Goal: Use online tool/utility: Utilize a website feature to perform a specific function

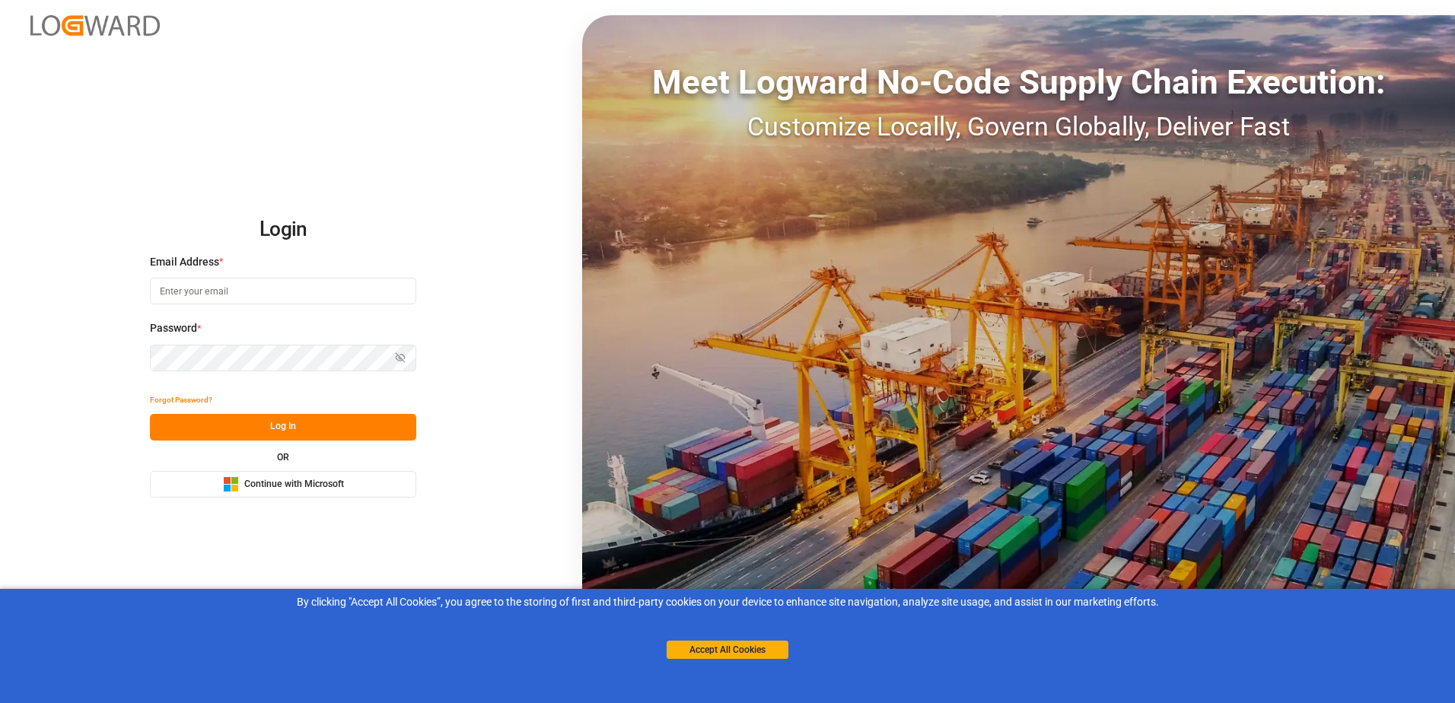
click at [235, 474] on button "Microsoft Logo Continue with Microsoft" at bounding box center [283, 484] width 266 height 27
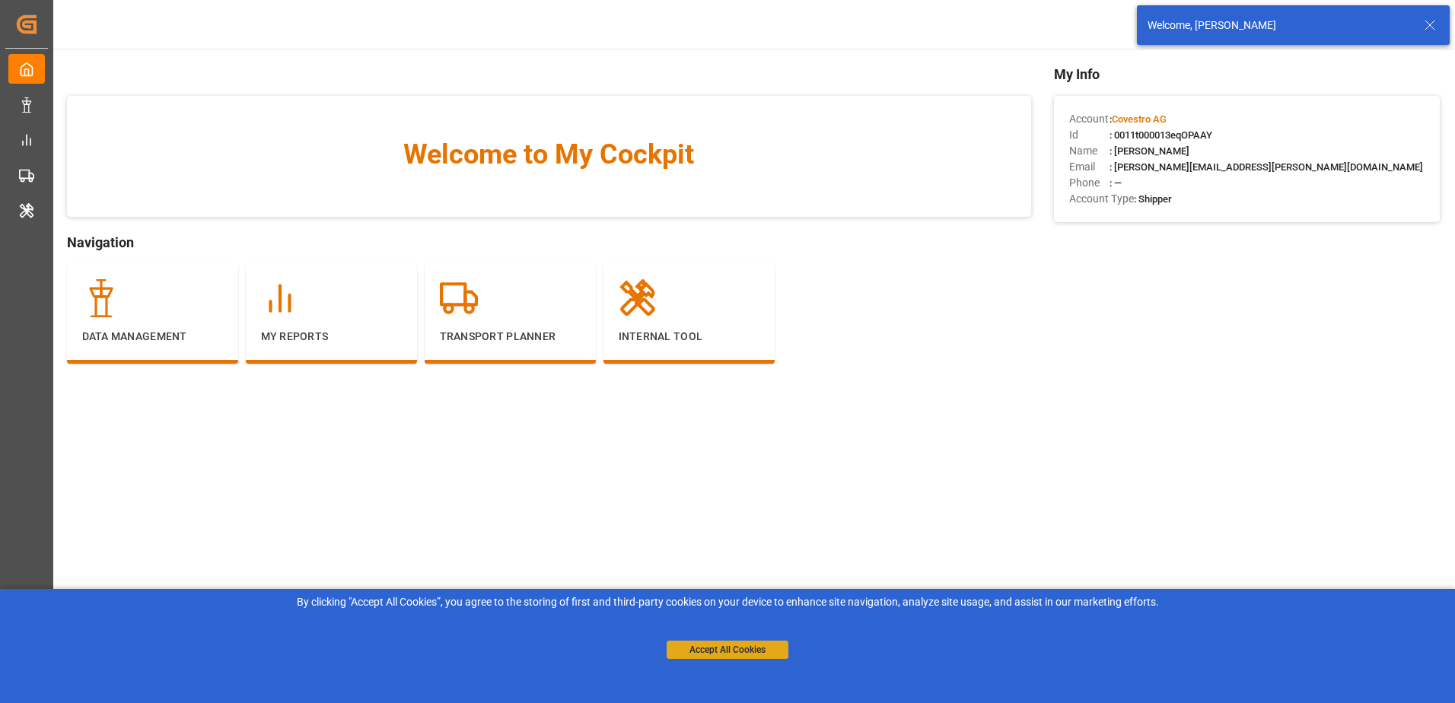
click at [757, 642] on button "Accept All Cookies" at bounding box center [728, 650] width 122 height 18
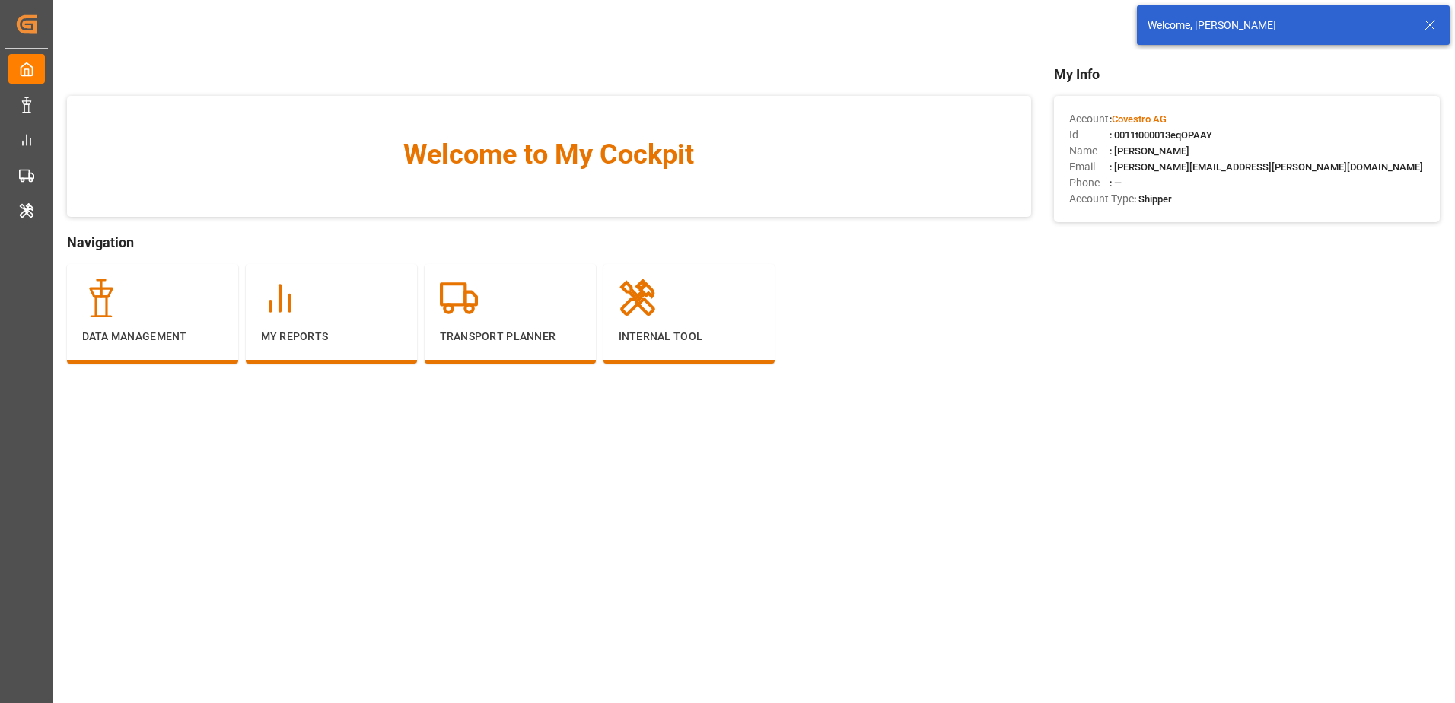
click at [1425, 27] on icon at bounding box center [1430, 25] width 18 height 18
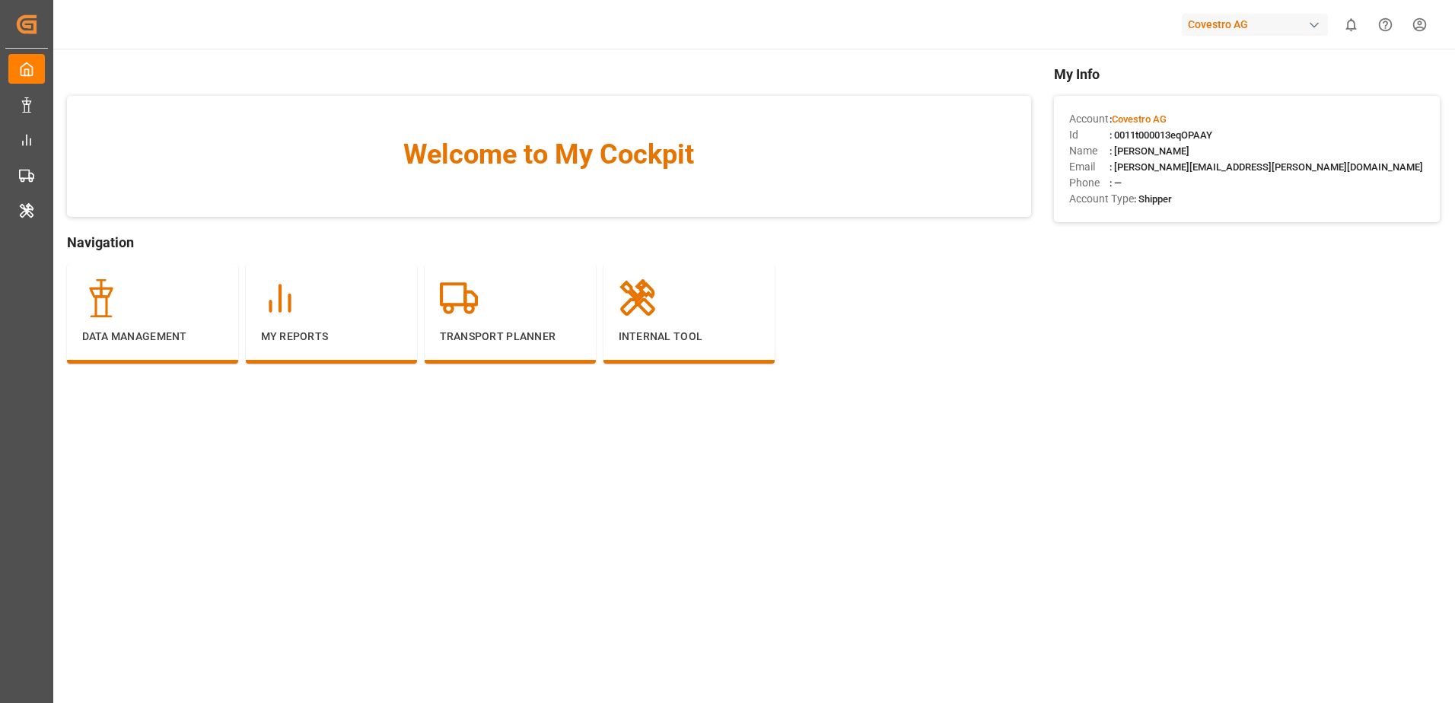
click at [1272, 25] on div "Covestro AG" at bounding box center [1255, 25] width 146 height 22
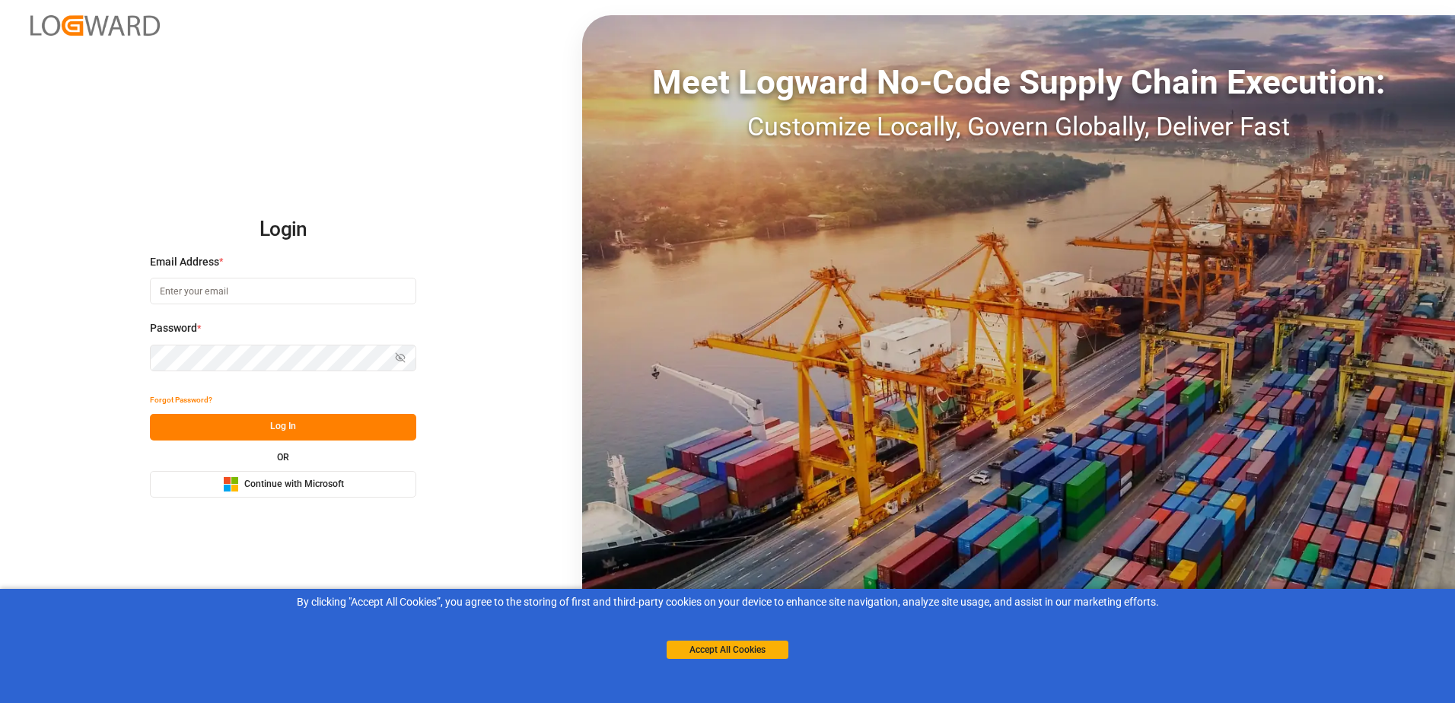
click at [289, 489] on span "Continue with Microsoft" at bounding box center [294, 485] width 100 height 14
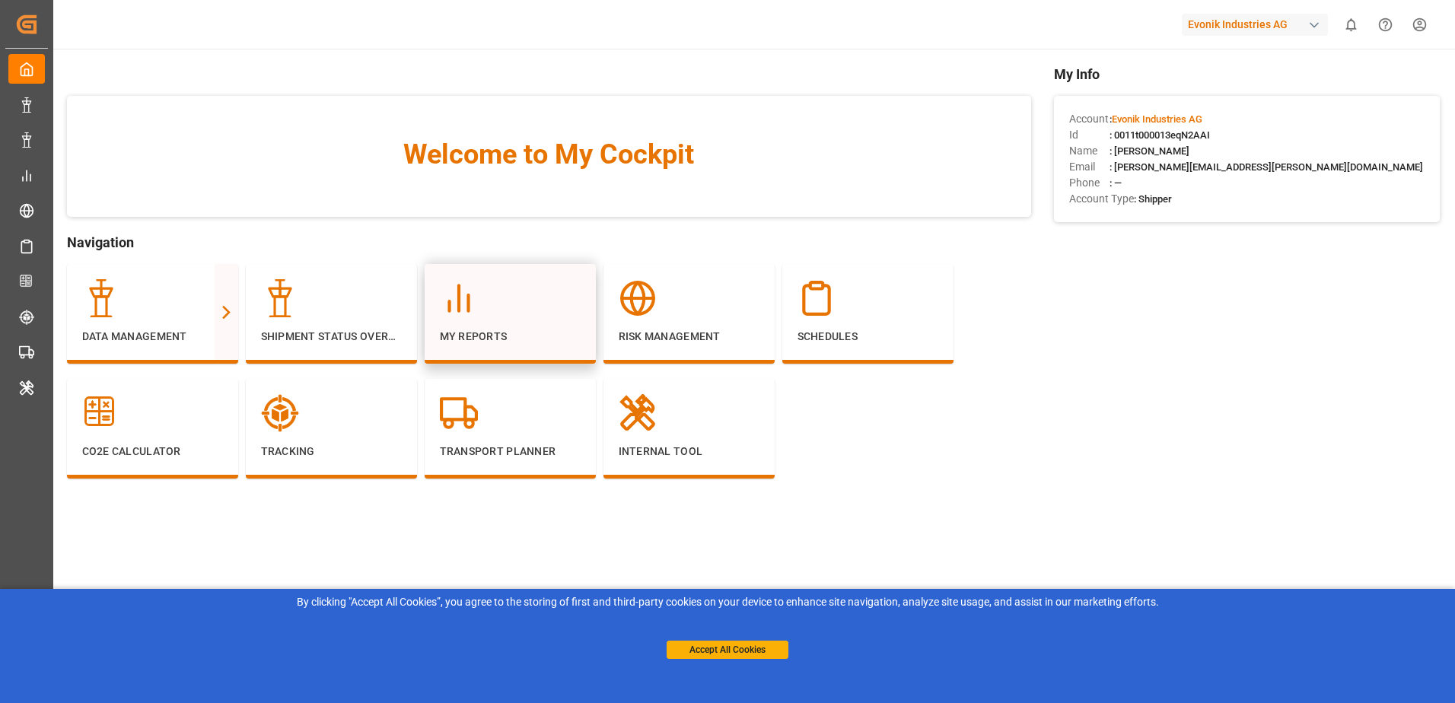
click at [486, 326] on div "My Reports" at bounding box center [510, 311] width 141 height 65
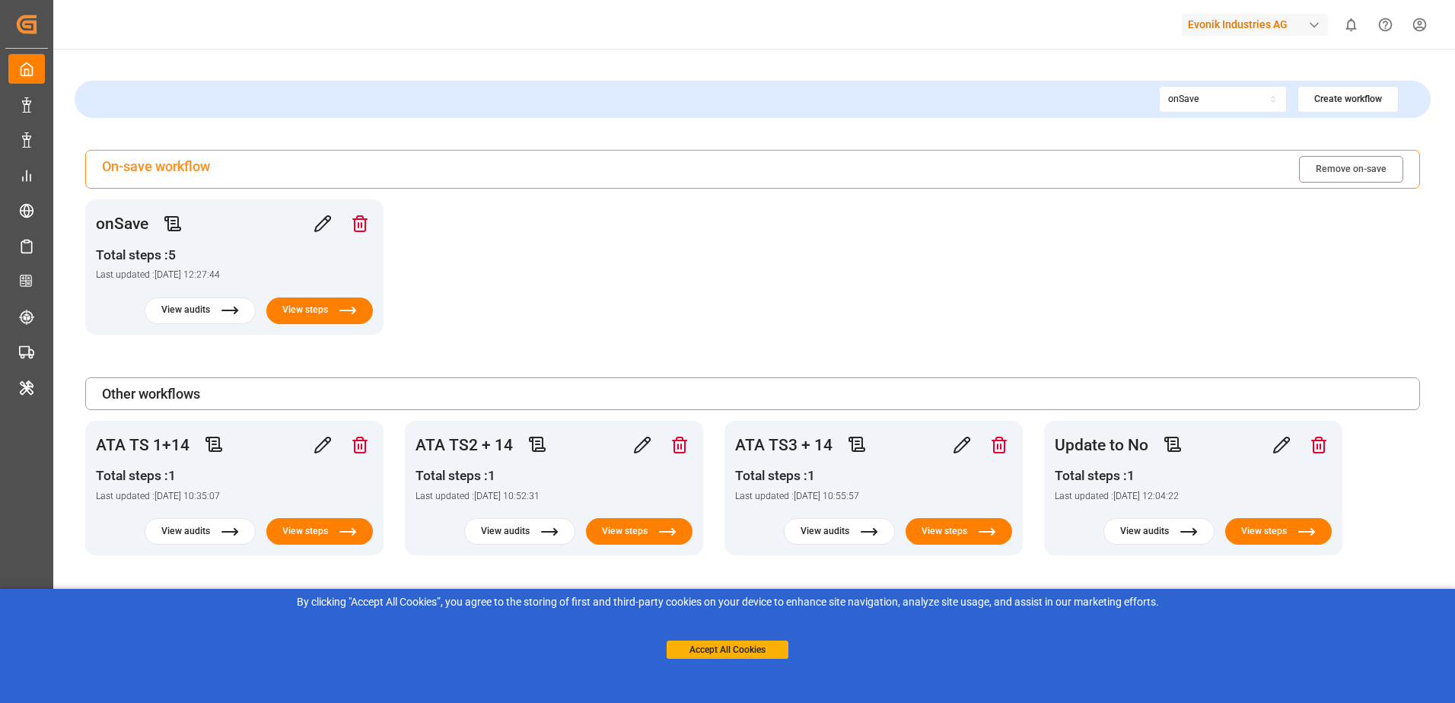
click at [603, 268] on div "On-save workflow Remove on-save onSave Total steps : 5 Last updated : [DATE] 12…" at bounding box center [753, 353] width 1356 height 406
click at [708, 660] on div "By clicking "Accept All Cookies”, you agree to the storing of first and third-p…" at bounding box center [727, 626] width 1455 height 75
click at [708, 657] on button "Accept All Cookies" at bounding box center [728, 650] width 122 height 18
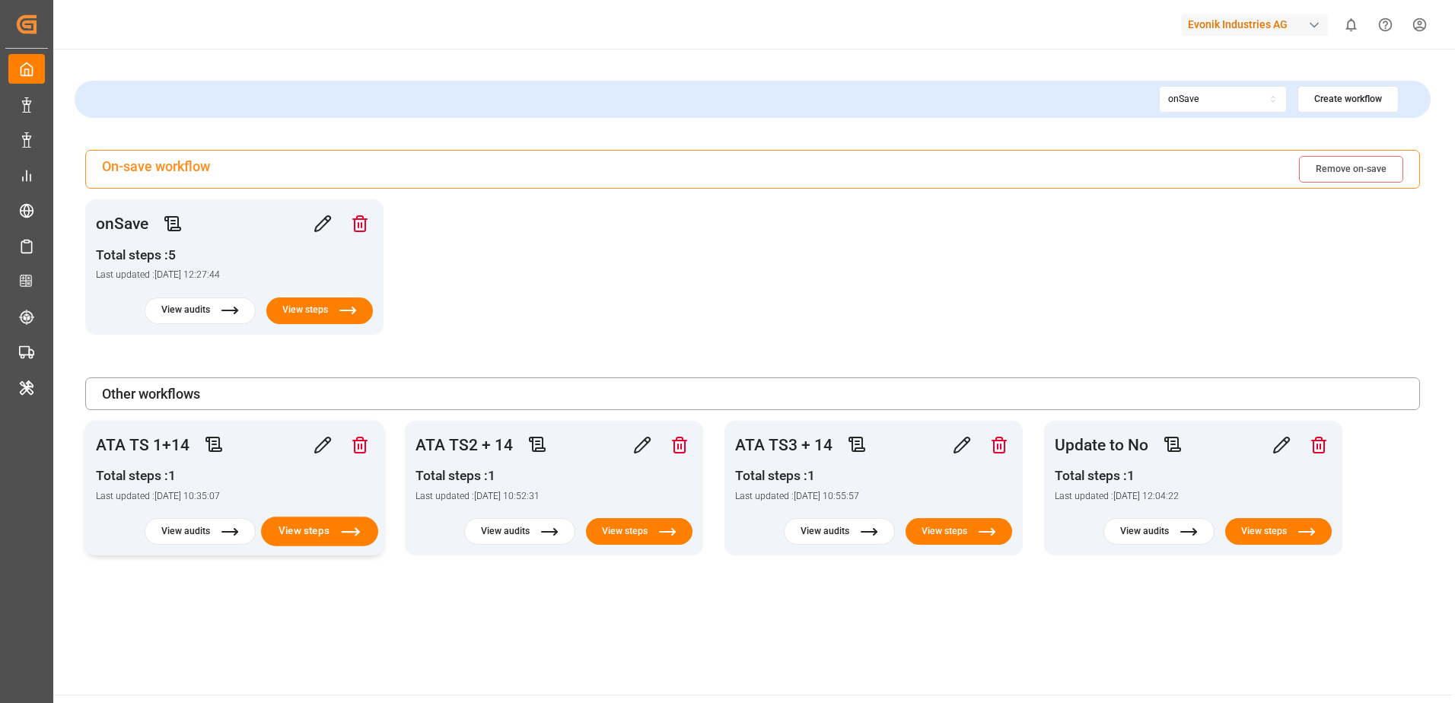
click at [334, 525] on button "View steps" at bounding box center [319, 532] width 117 height 30
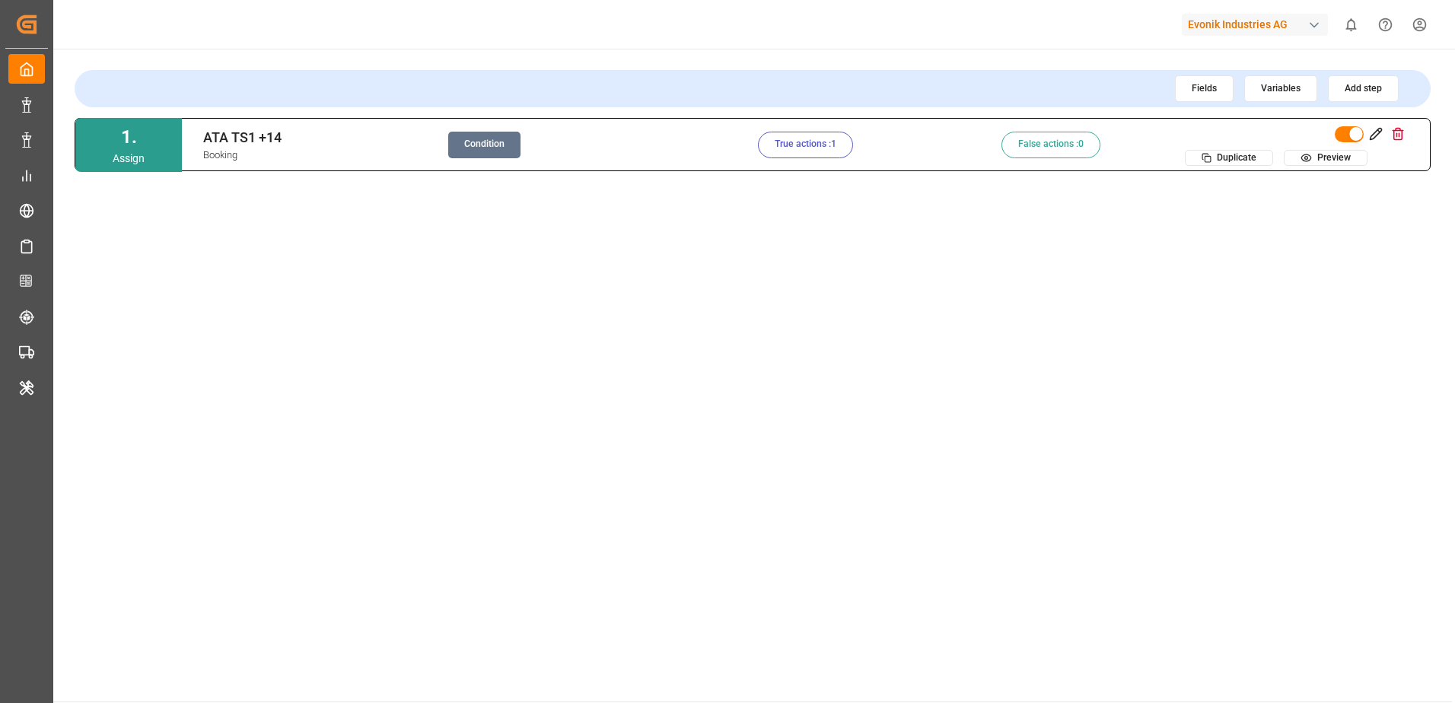
click at [495, 147] on button "Condition" at bounding box center [484, 145] width 72 height 27
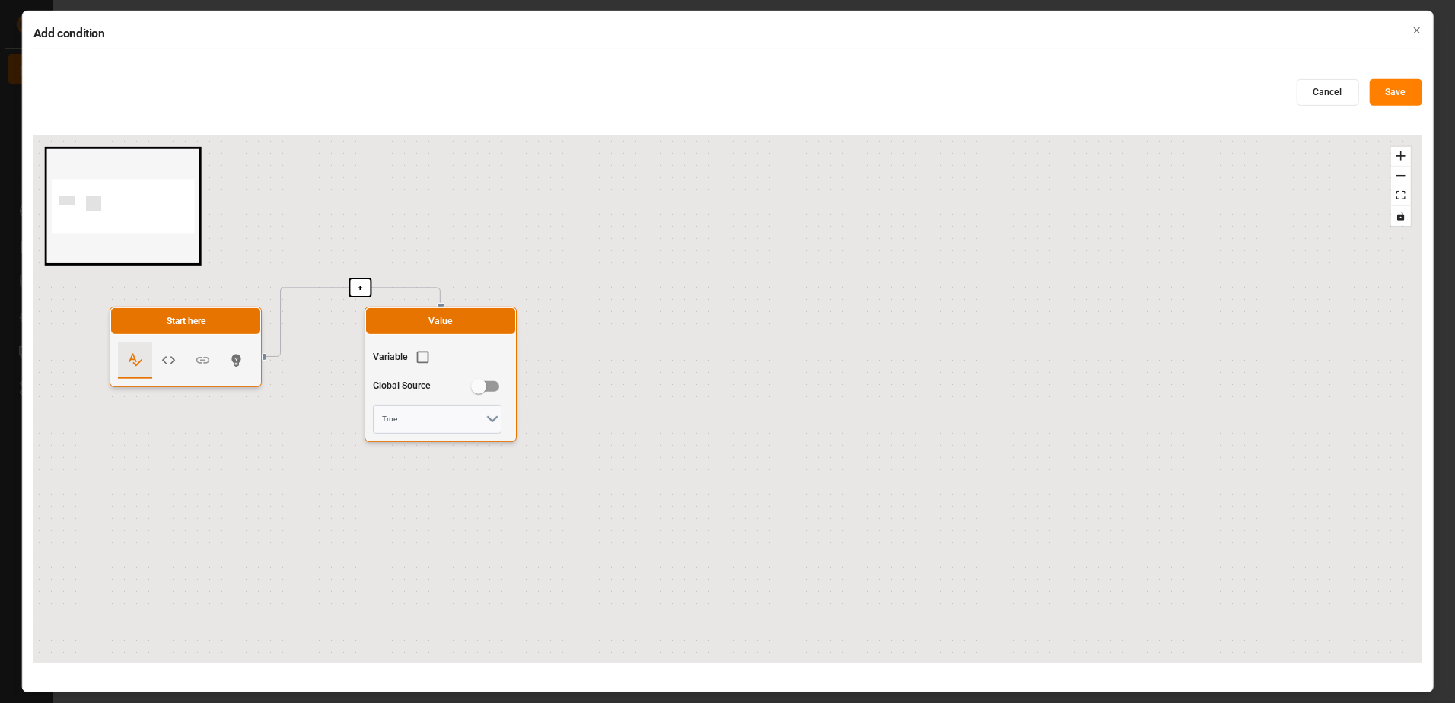
click at [1415, 34] on icon "button" at bounding box center [1416, 30] width 11 height 11
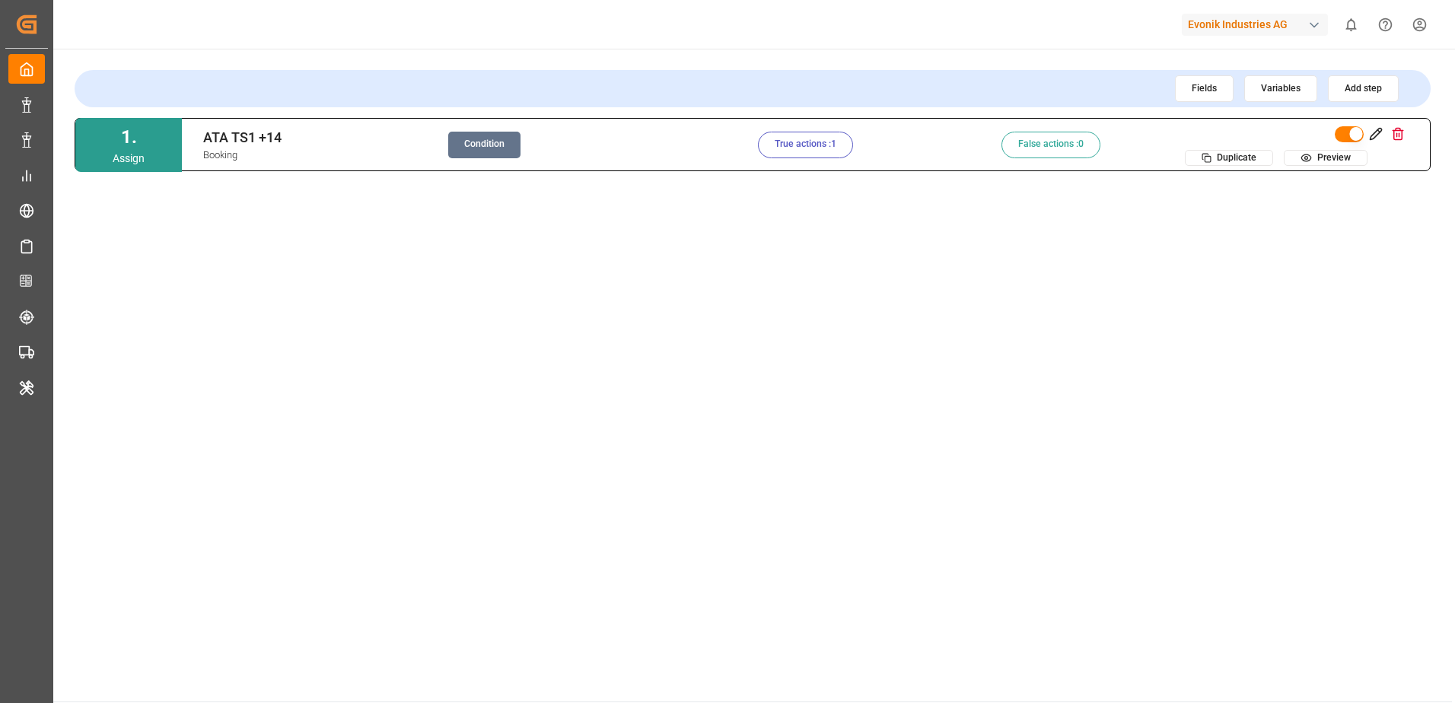
click at [938, 278] on div "1 . Assign ATA TS1 +14 Booking Condition True actions : 1 False actions : 0 Dup…" at bounding box center [753, 399] width 1356 height 562
click at [498, 150] on button "Condition" at bounding box center [484, 145] width 72 height 27
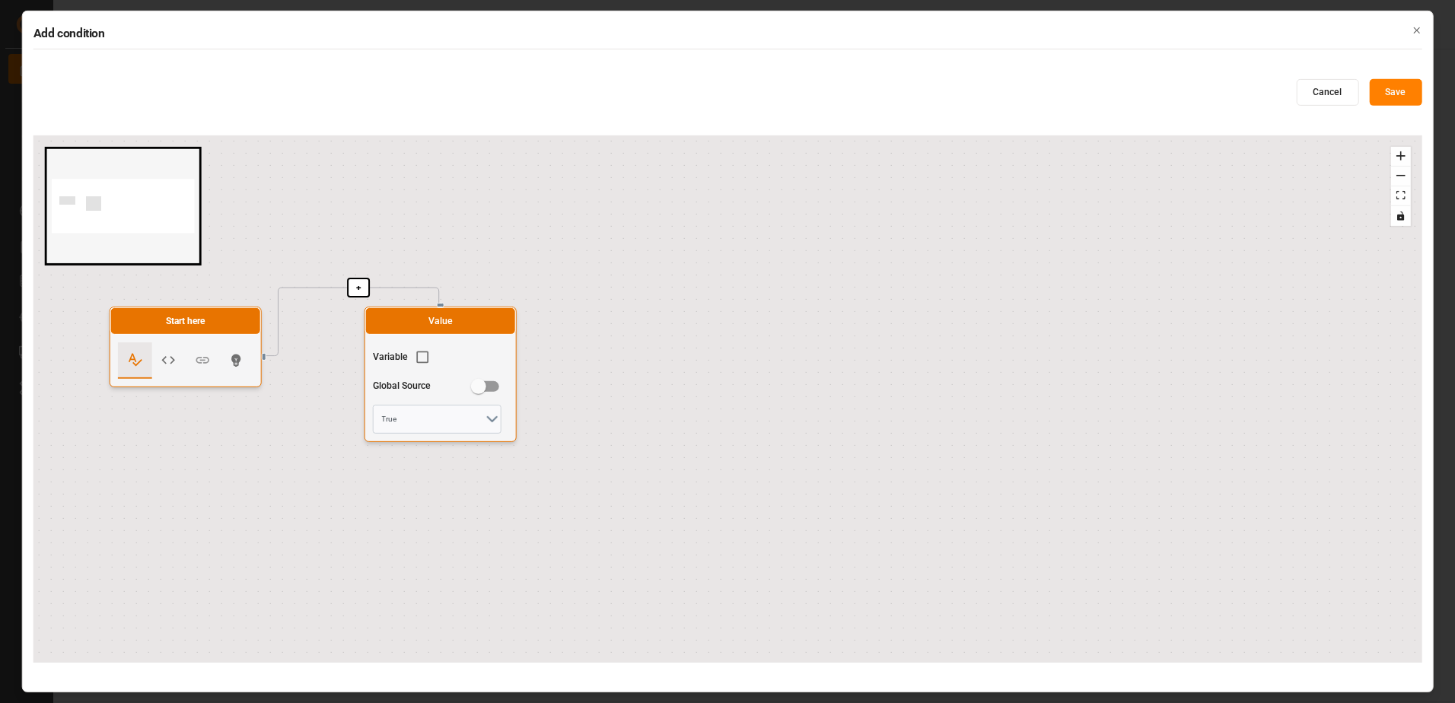
click at [1418, 28] on icon "button" at bounding box center [1416, 30] width 11 height 11
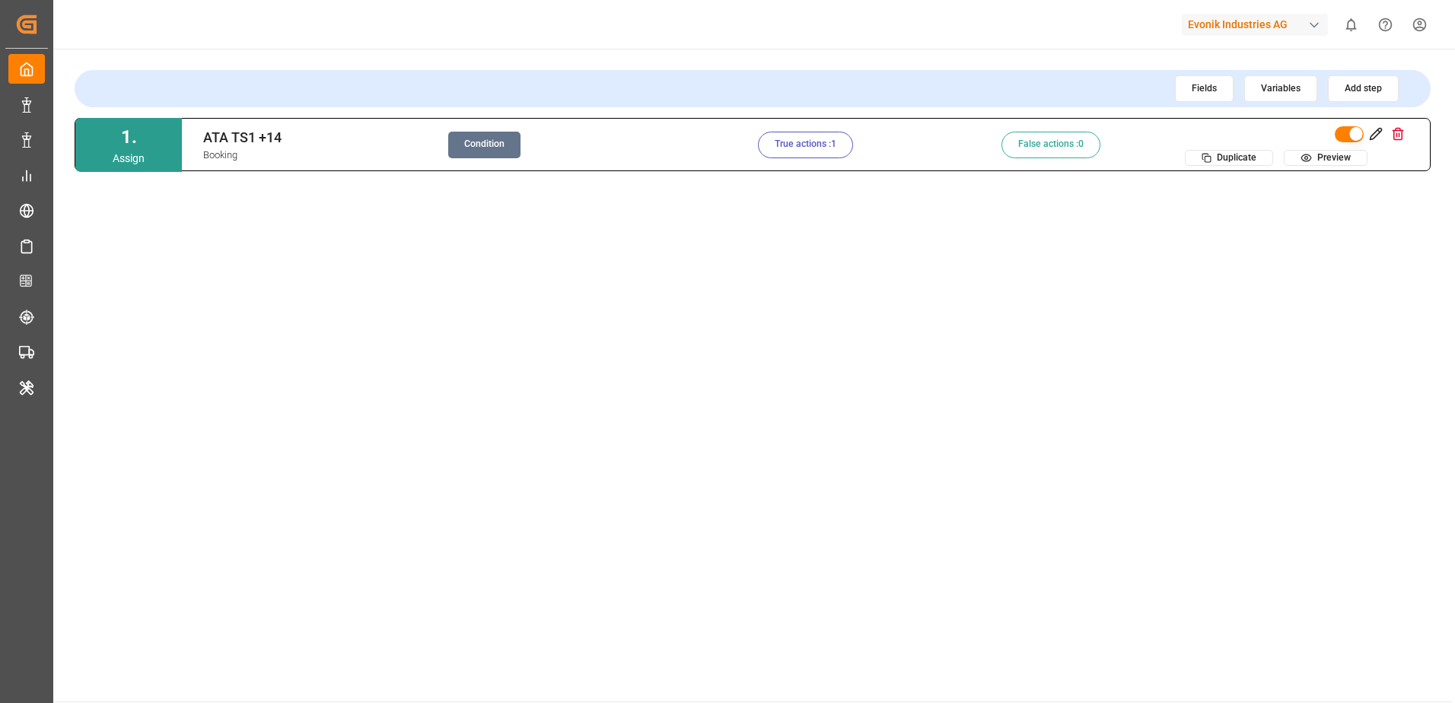
click at [803, 142] on button "True actions : 1" at bounding box center [805, 145] width 95 height 27
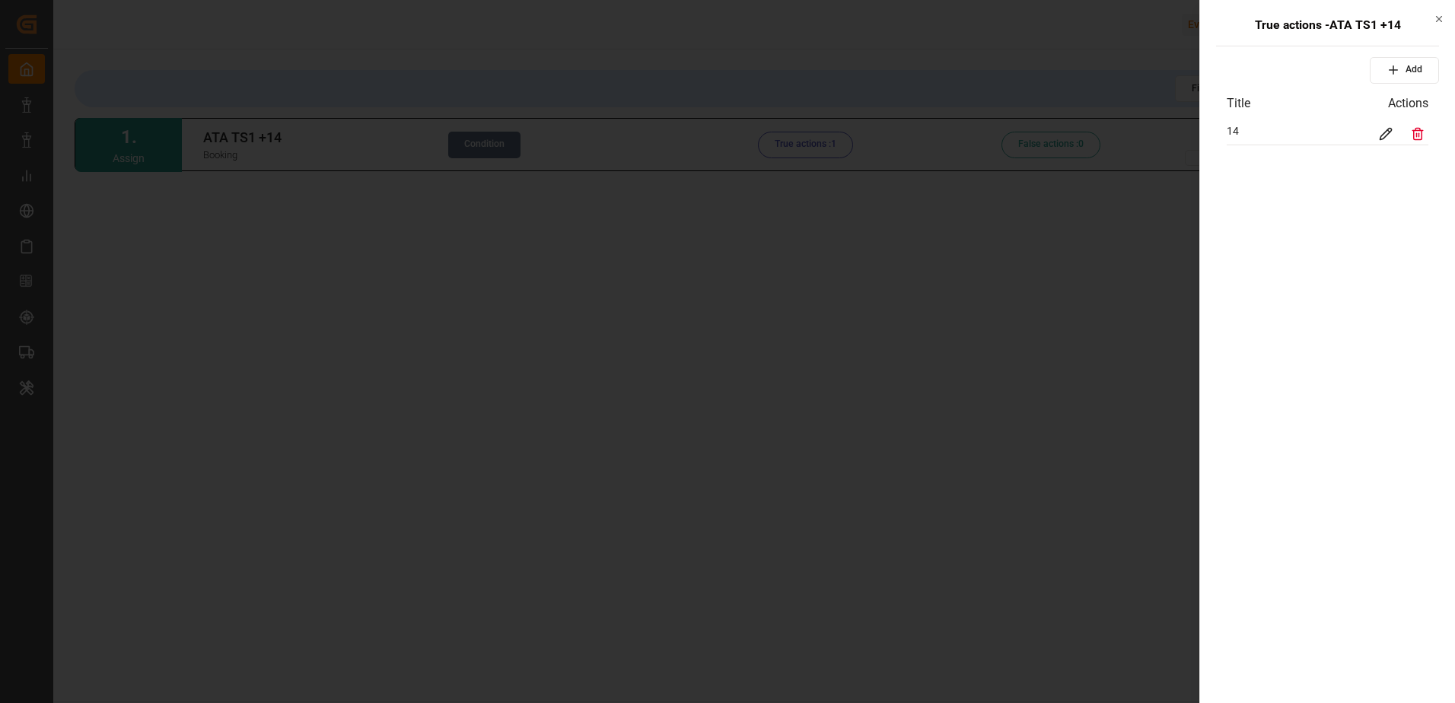
click at [1441, 19] on icon "button" at bounding box center [1439, 19] width 11 height 11
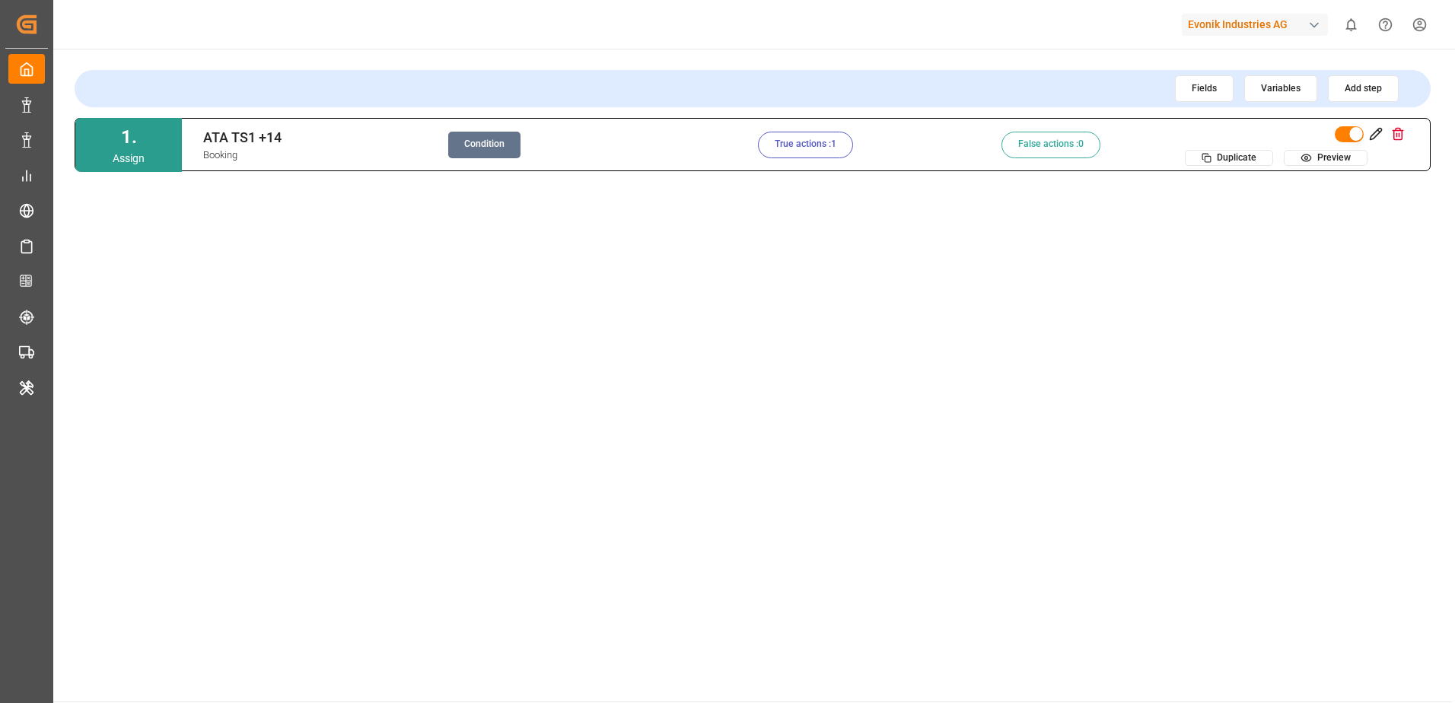
click at [861, 377] on div "1 . Assign ATA TS1 +14 Booking Condition True actions : 1 False actions : 0 Dup…" at bounding box center [753, 399] width 1356 height 562
click at [517, 142] on button "Condition" at bounding box center [484, 145] width 72 height 27
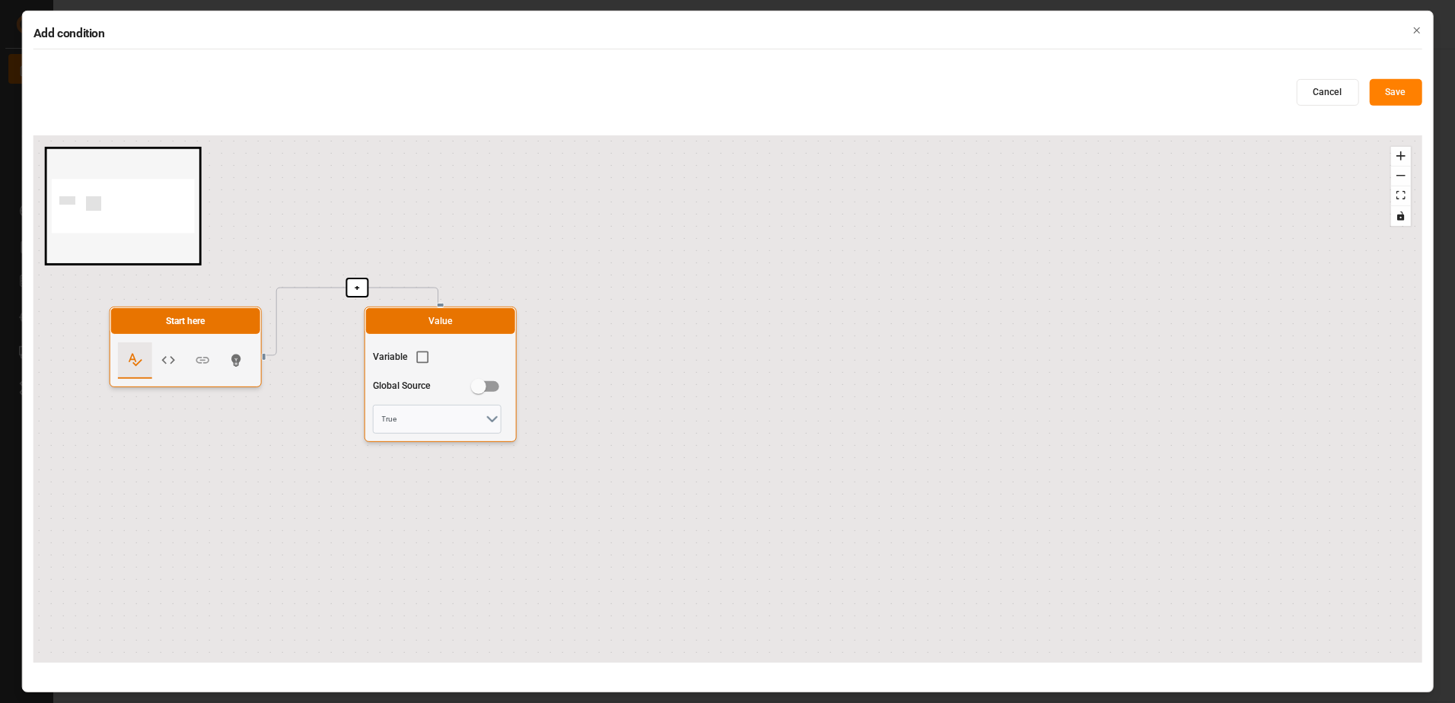
click at [495, 418] on polyline "open menu" at bounding box center [492, 419] width 9 height 5
click at [725, 381] on div "+ Start here Value Variable Global Source True True False" at bounding box center [727, 398] width 1389 height 527
click at [1417, 28] on icon "button" at bounding box center [1416, 30] width 11 height 11
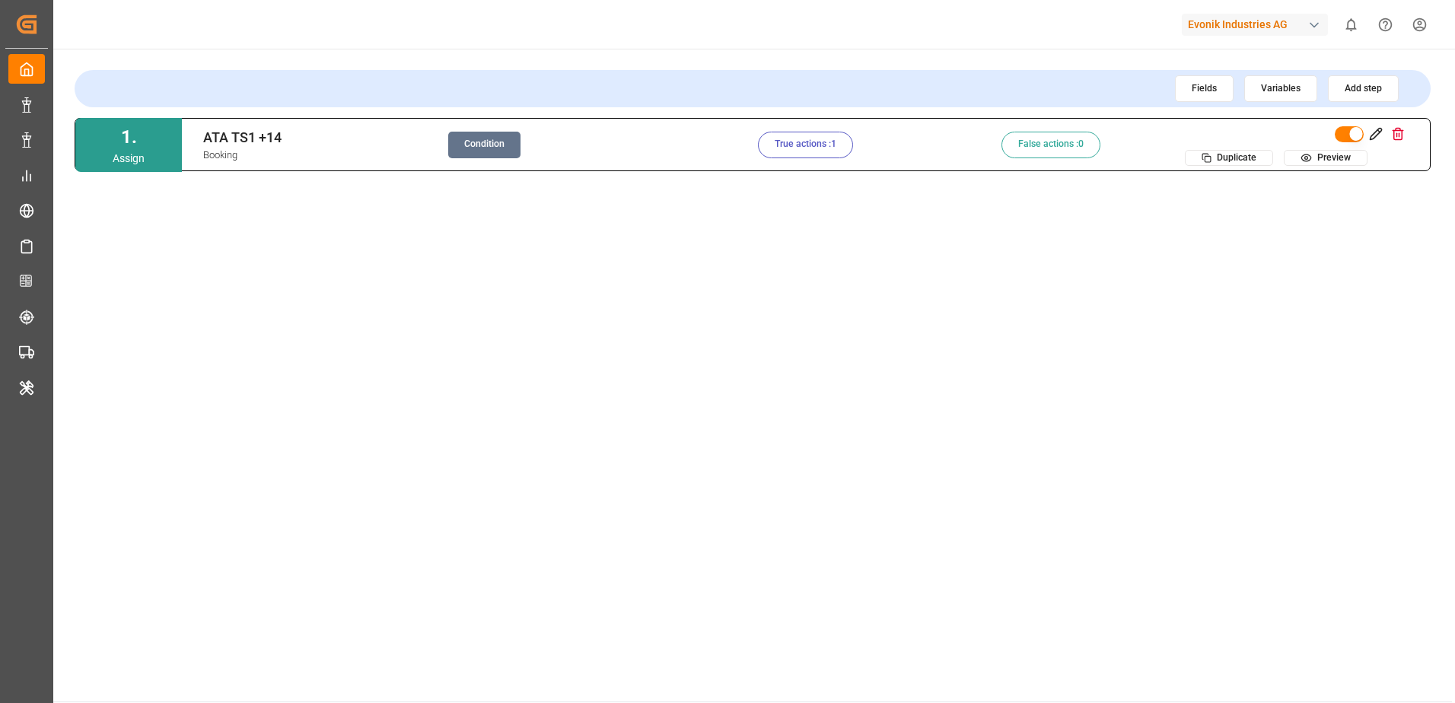
click at [1187, 87] on button "Fields" at bounding box center [1204, 88] width 59 height 27
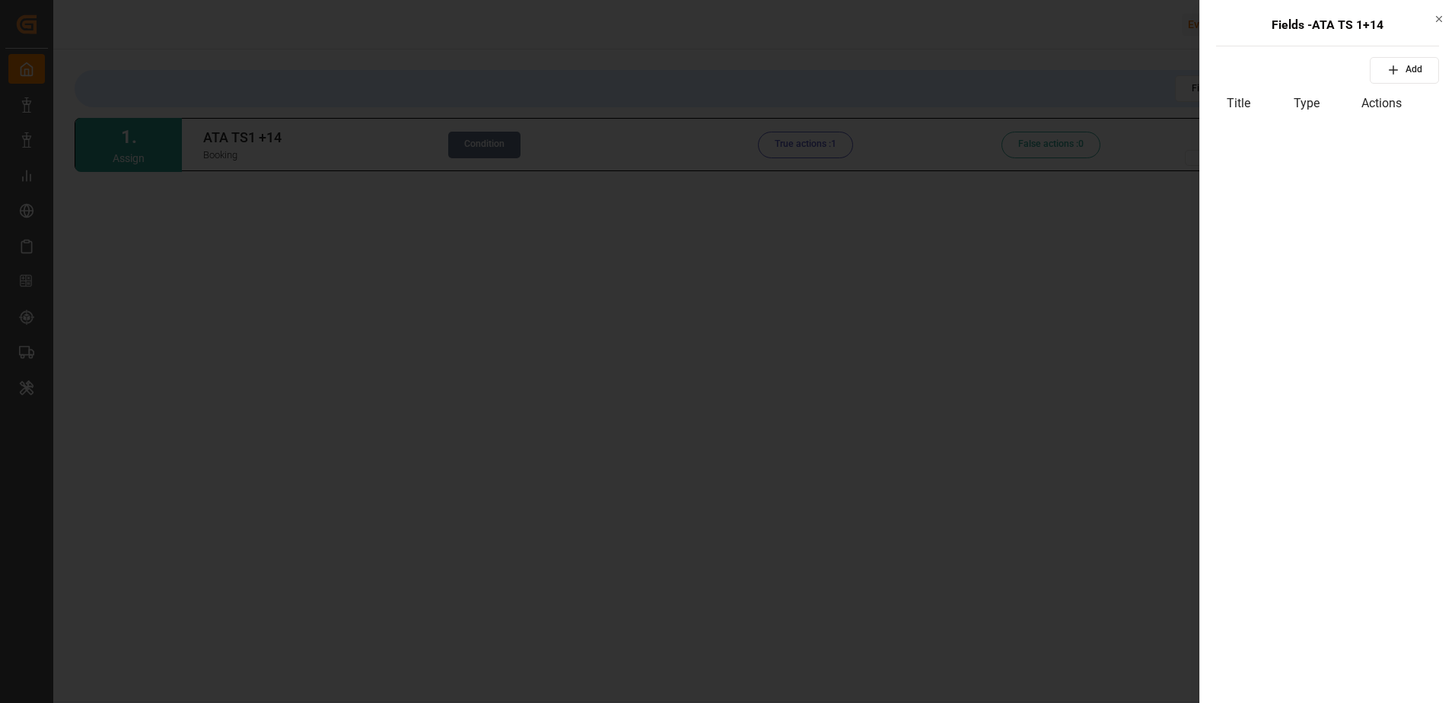
click at [1438, 18] on icon "button" at bounding box center [1439, 19] width 11 height 11
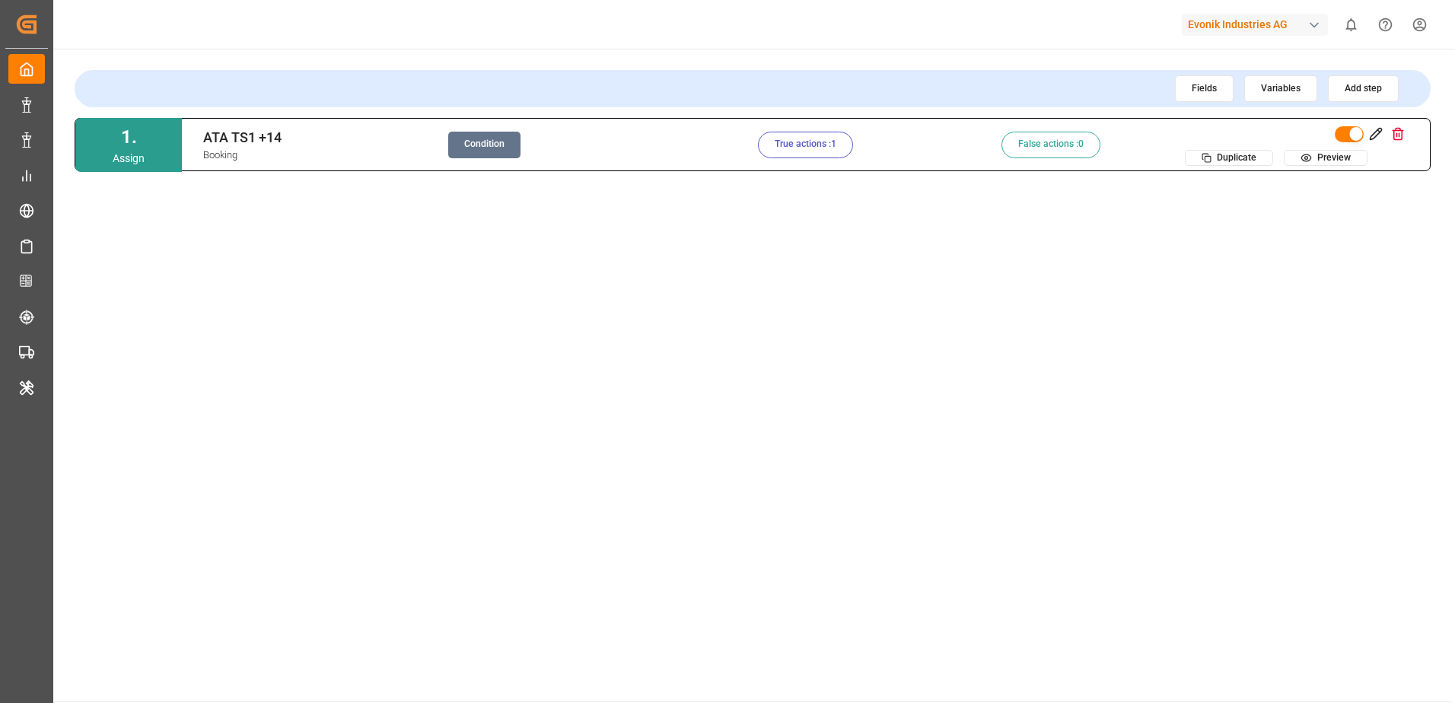
click at [1271, 90] on button "Variables" at bounding box center [1280, 88] width 73 height 27
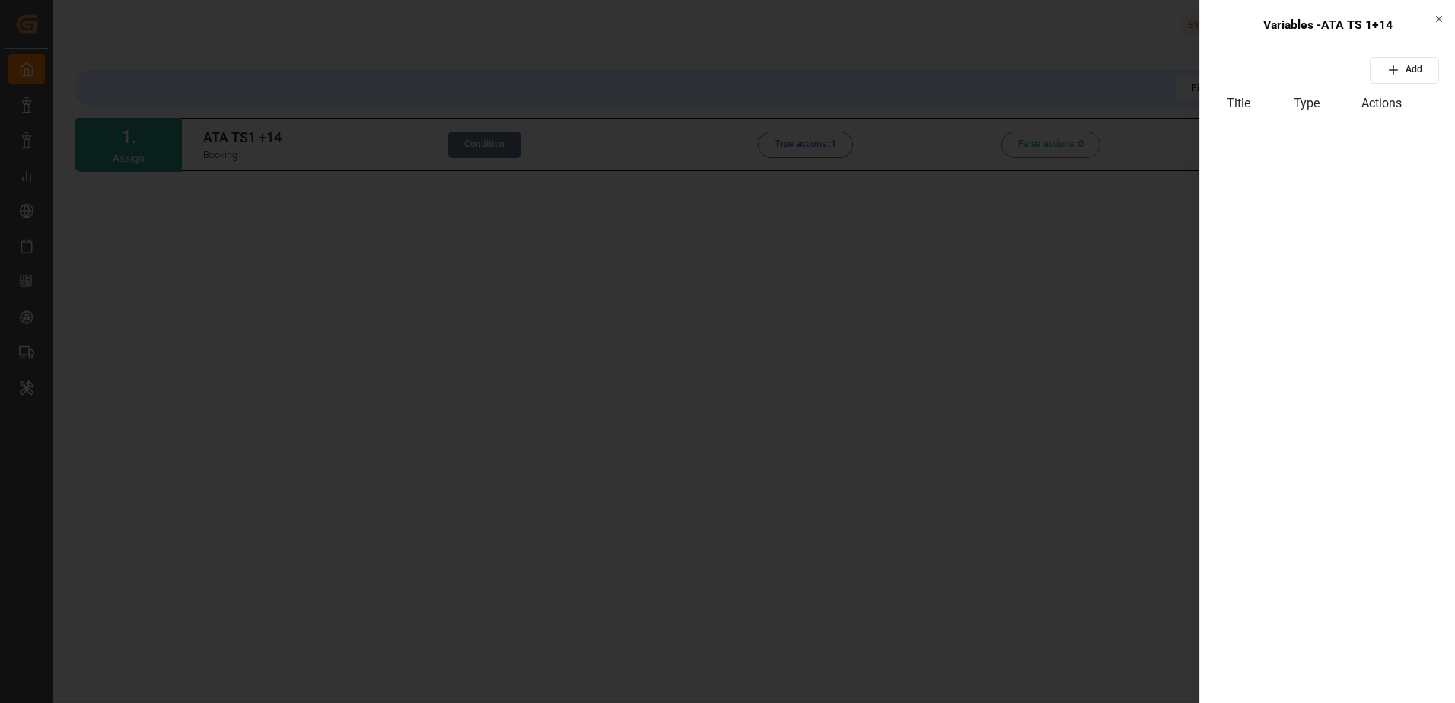
click at [1446, 18] on div "Variables - ATA TS 1+14 Add Title Type Actions Close" at bounding box center [1327, 351] width 256 height 703
click at [1442, 18] on icon "button" at bounding box center [1439, 19] width 11 height 11
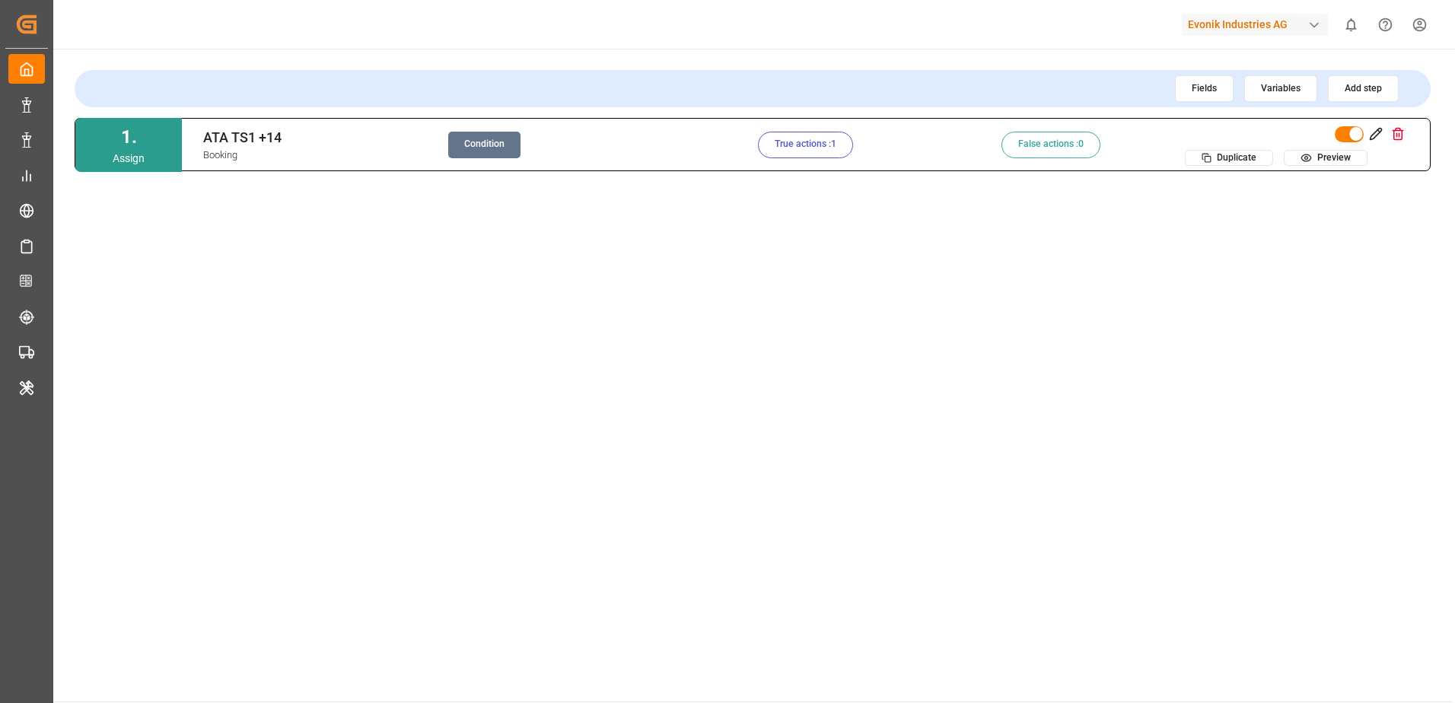
click at [1333, 160] on button "Preview" at bounding box center [1326, 158] width 84 height 16
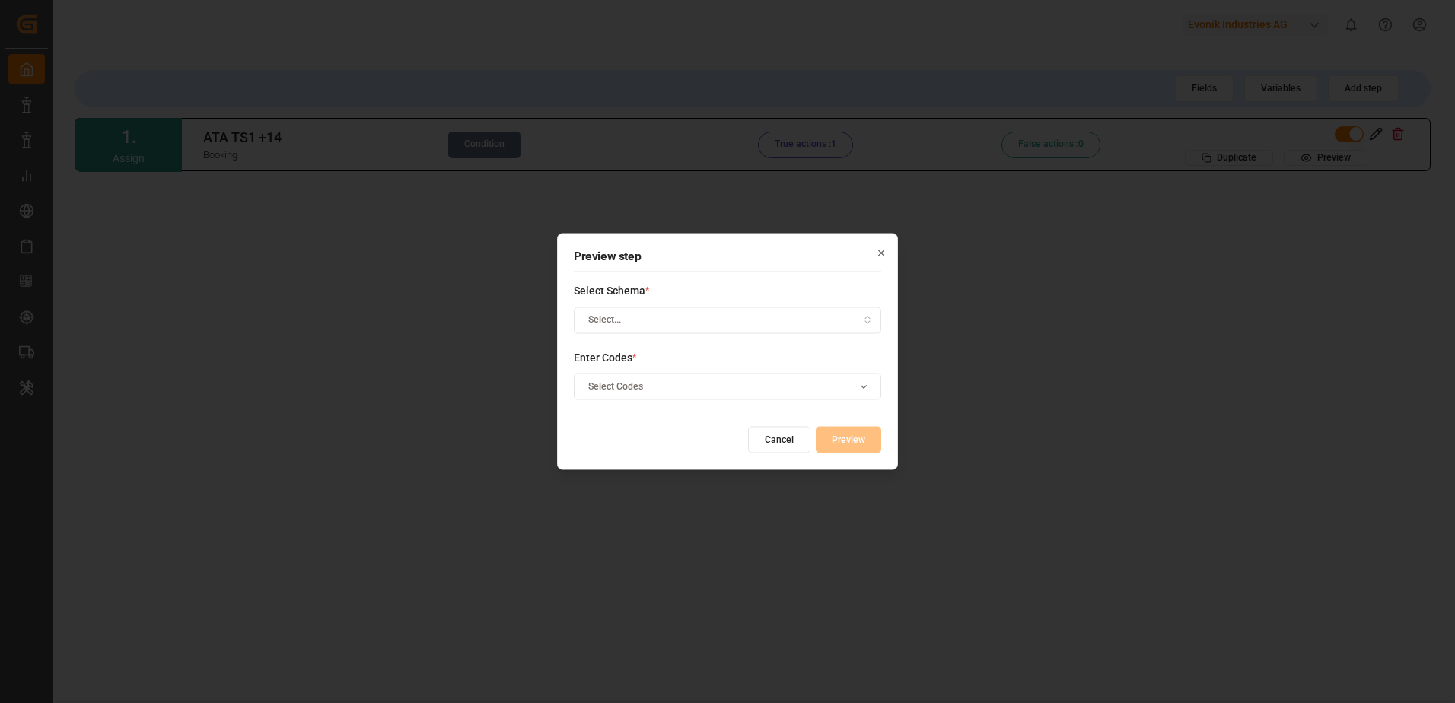
click at [882, 251] on icon "button" at bounding box center [881, 253] width 11 height 11
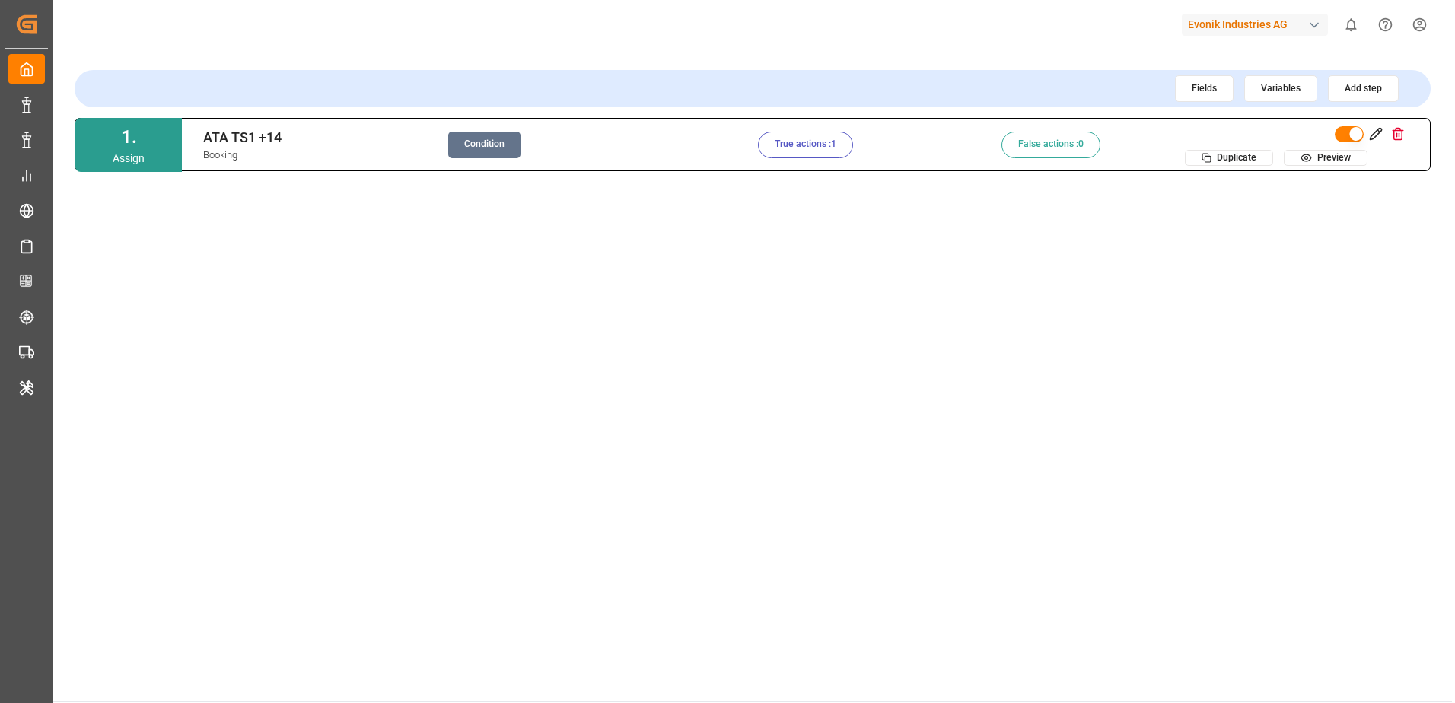
click at [1025, 238] on div "1 . Assign ATA TS1 +14 Booking Condition True actions : 1 False actions : 0 Dup…" at bounding box center [753, 399] width 1356 height 562
click at [1381, 142] on button at bounding box center [1375, 133] width 21 height 21
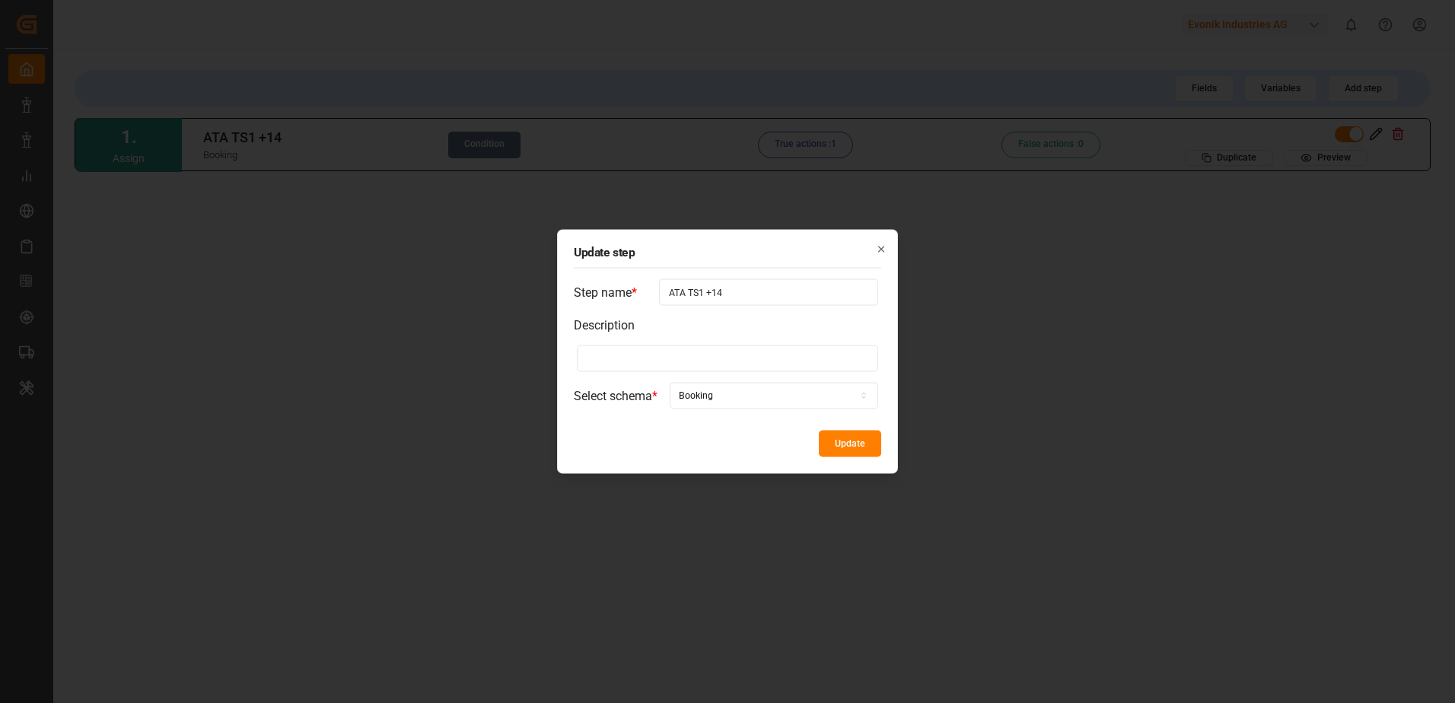
click at [880, 247] on icon "button" at bounding box center [881, 249] width 11 height 11
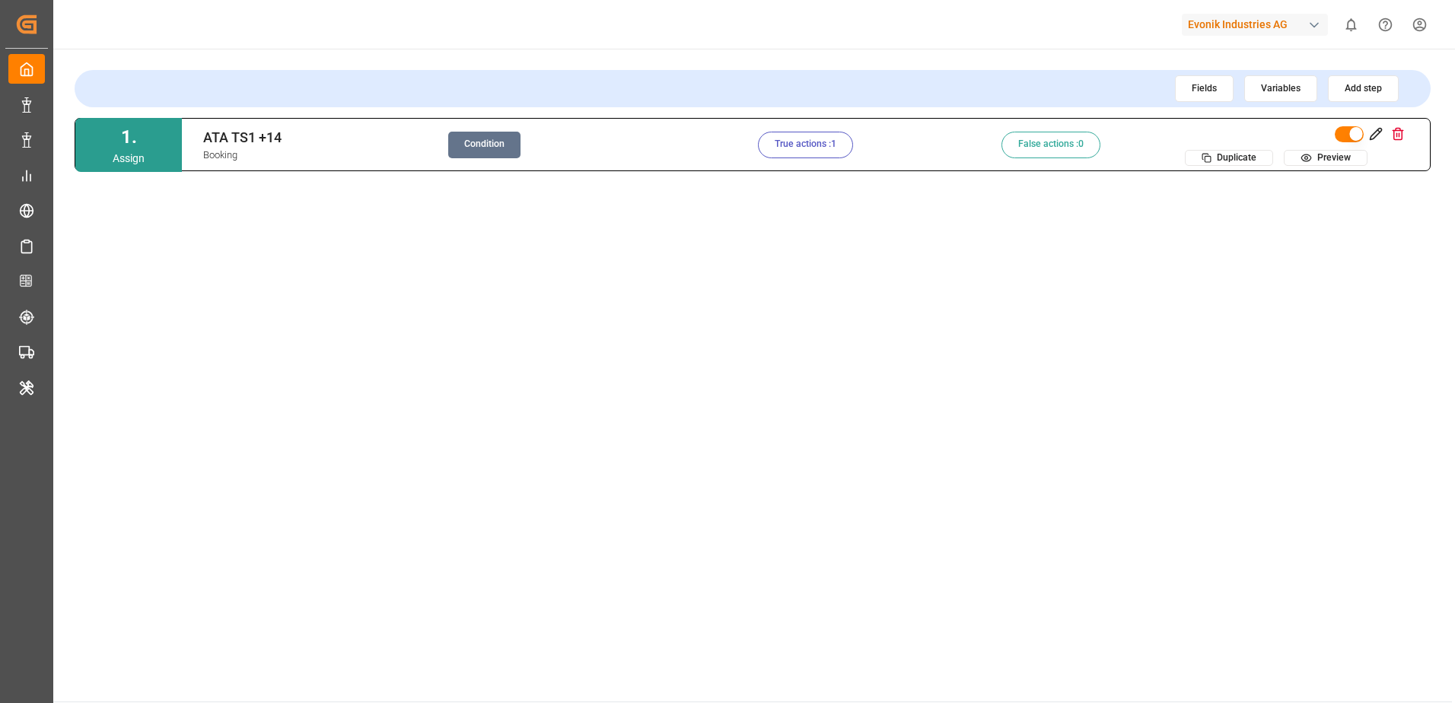
click at [931, 235] on div "1 . Assign ATA TS1 +14 Booking Condition True actions : 1 False actions : 0 Dup…" at bounding box center [753, 399] width 1356 height 562
click at [826, 148] on button "True actions : 1" at bounding box center [805, 145] width 95 height 27
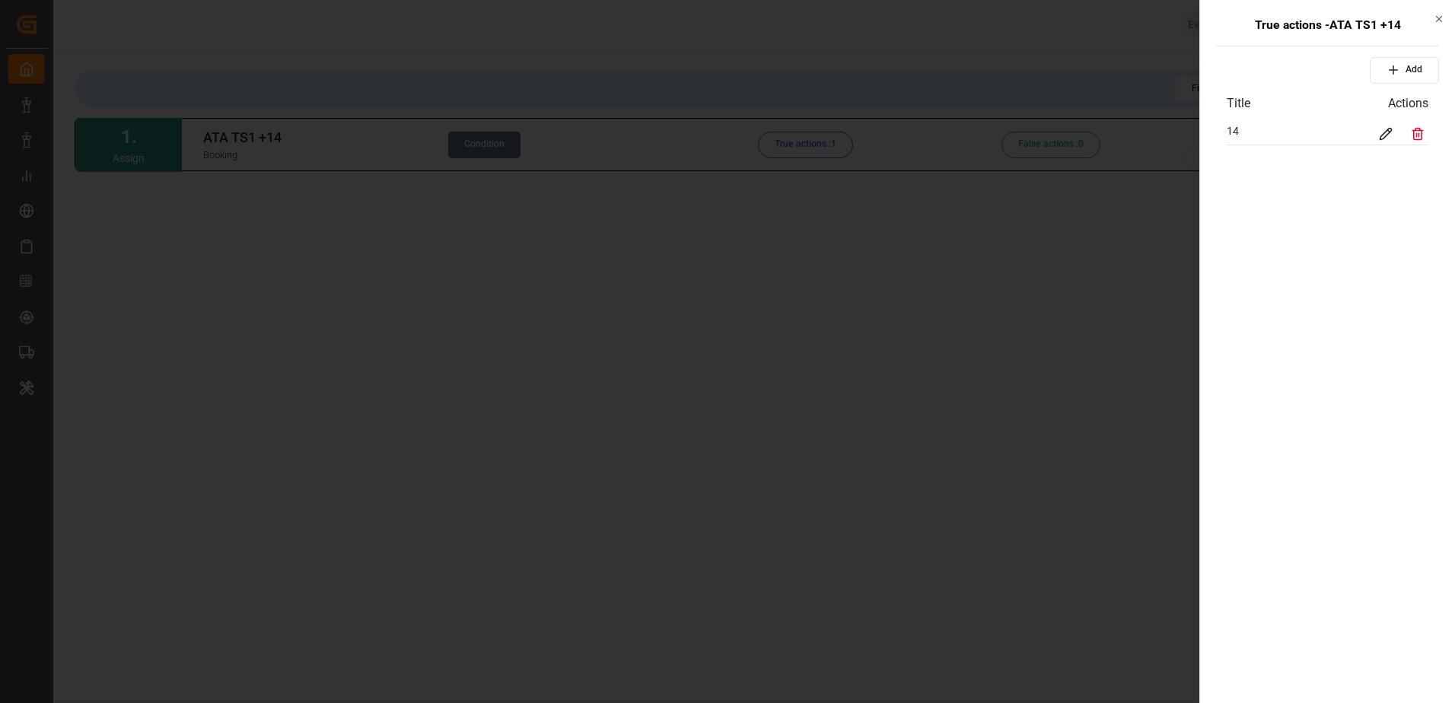
click at [1303, 132] on div "14" at bounding box center [1328, 133] width 202 height 21
click at [1381, 130] on icon at bounding box center [1386, 134] width 14 height 14
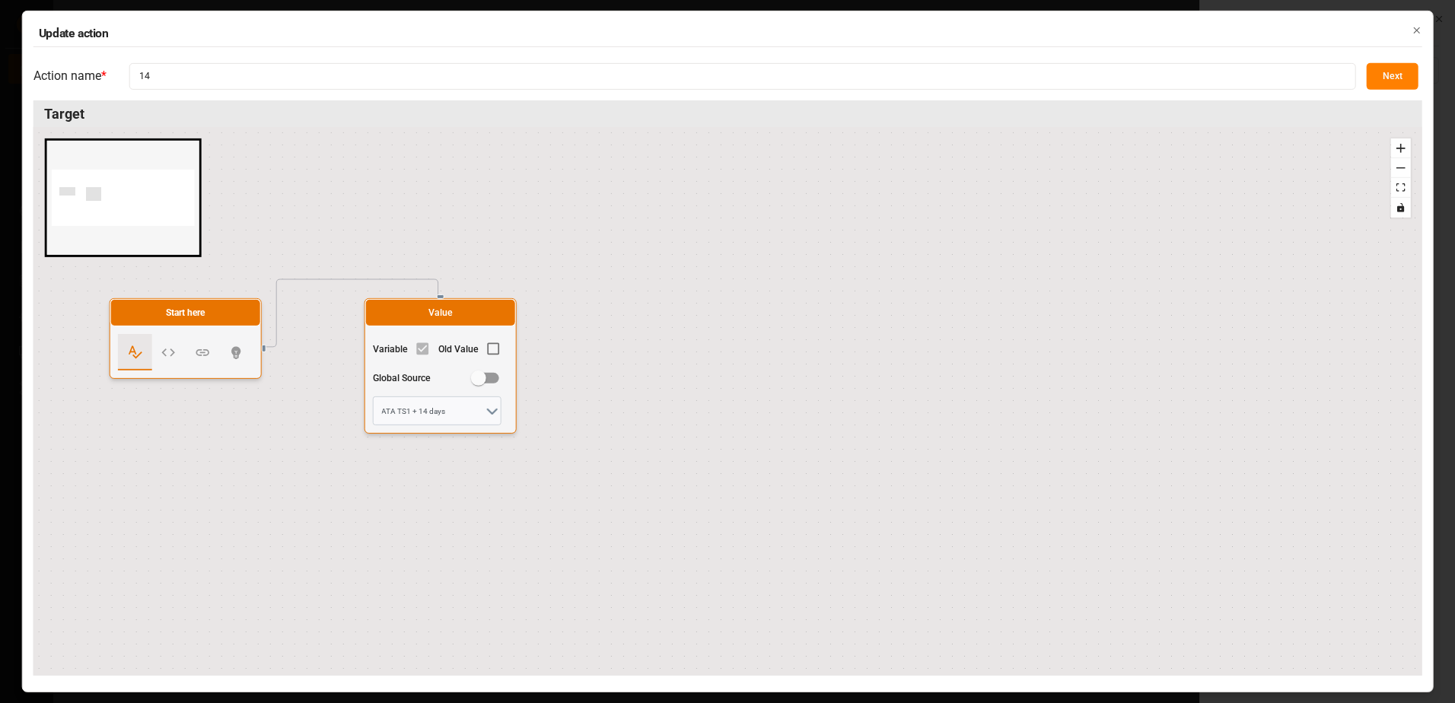
click at [1396, 75] on button "Next" at bounding box center [1393, 76] width 52 height 27
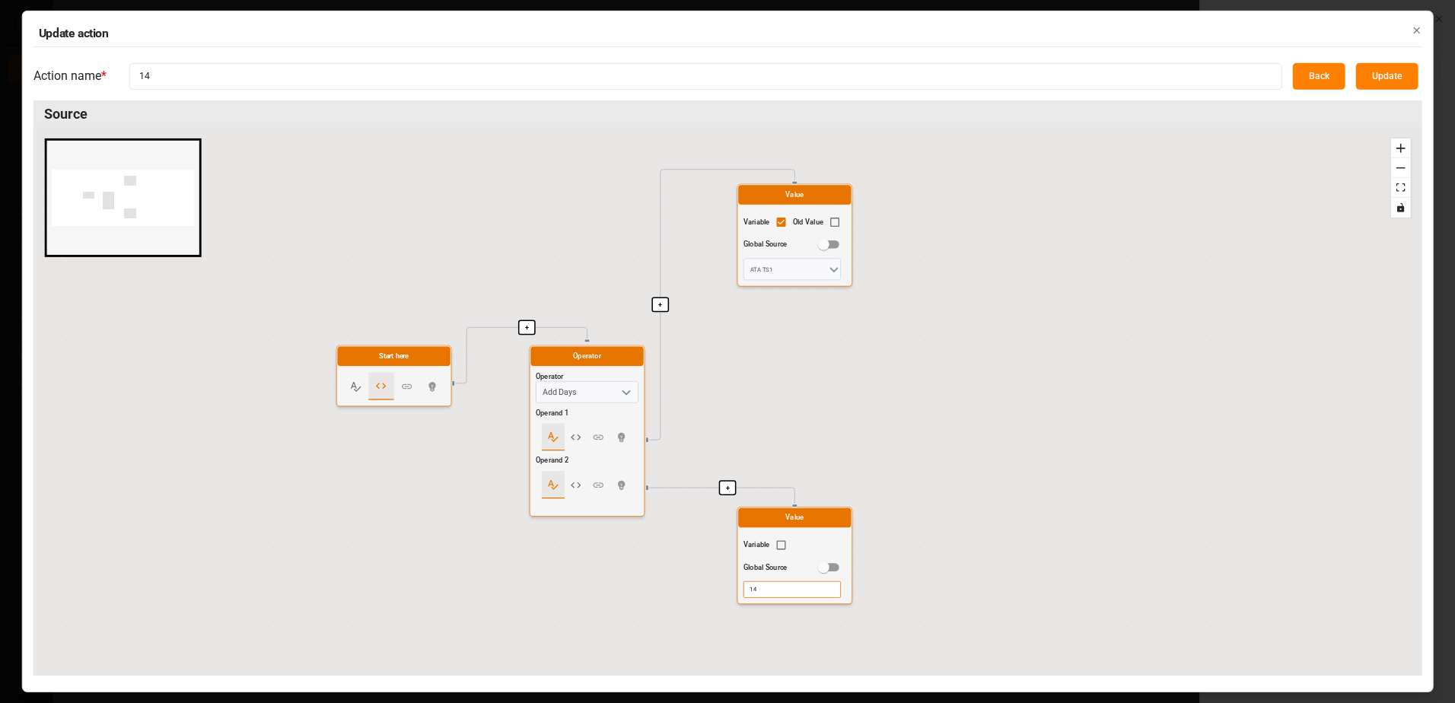
drag, startPoint x: 1012, startPoint y: 428, endPoint x: 1006, endPoint y: 309, distance: 118.9
click at [1006, 309] on div "+ + + Start here Operator Operator Add Days Operand 1 Operand 2 Value Variable …" at bounding box center [727, 401] width 1389 height 549
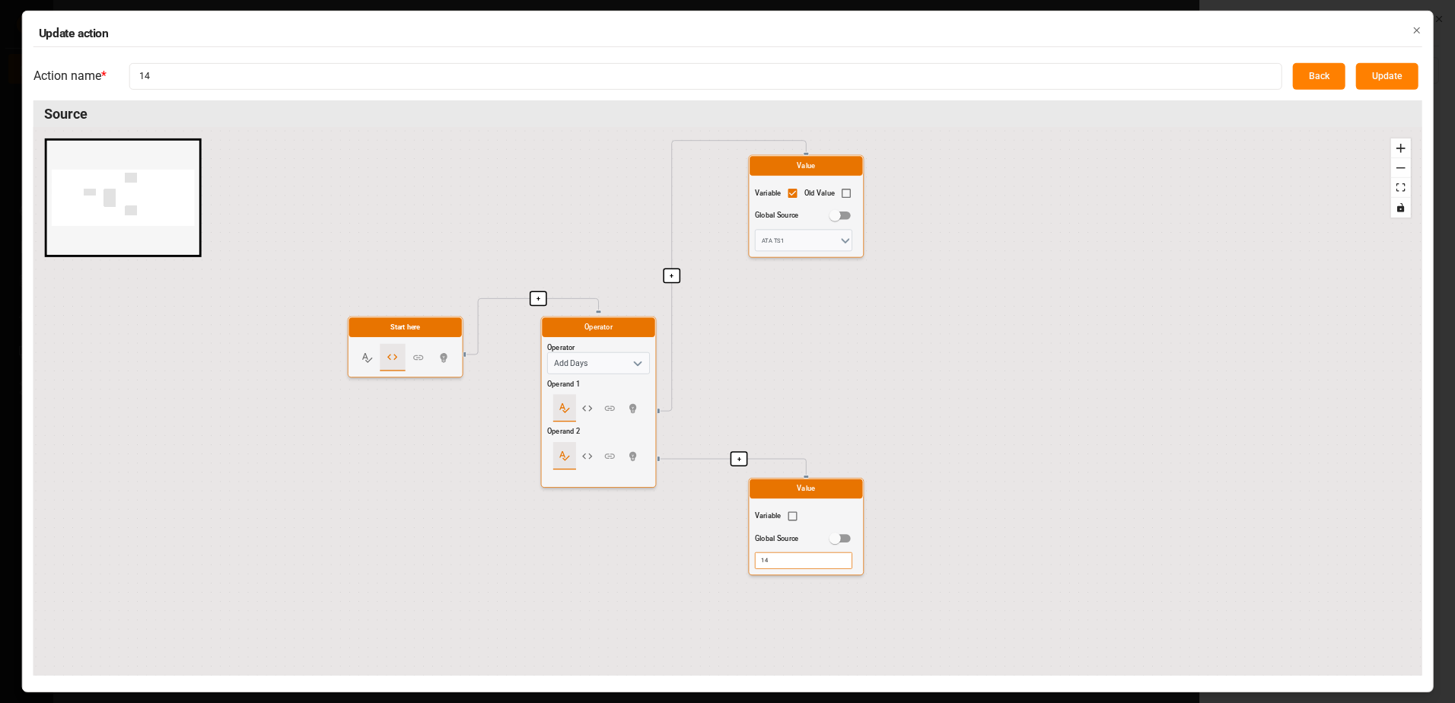
drag, startPoint x: 1009, startPoint y: 422, endPoint x: 1021, endPoint y: 393, distance: 31.1
click at [1021, 393] on div "+ + + Start here Operator Operator Add Days Operand 1 Operand 2 Value Variable …" at bounding box center [727, 401] width 1389 height 549
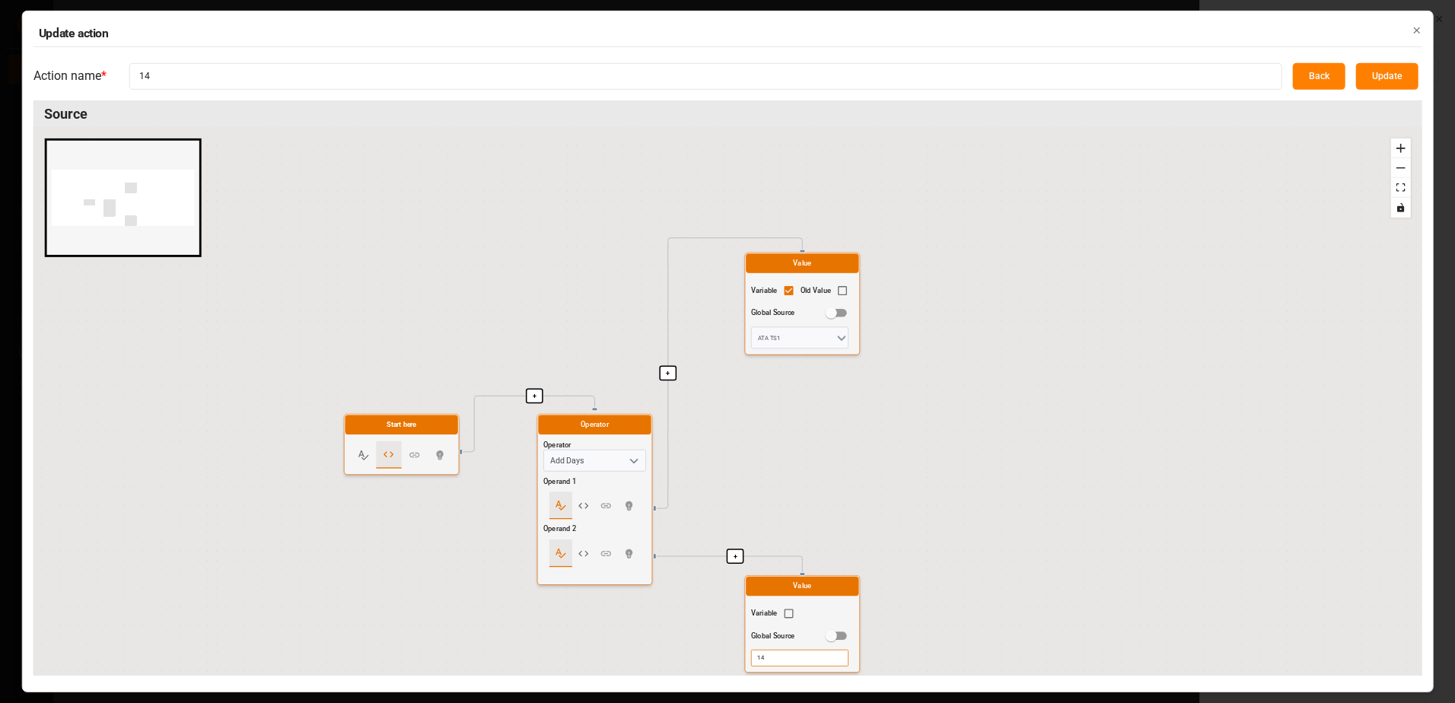
drag, startPoint x: 1338, startPoint y: 194, endPoint x: 1334, endPoint y: 291, distance: 97.5
click at [1334, 291] on div "+ + + Start here Operator Operator Add Days Operand 1 Operand 2 Value Variable …" at bounding box center [727, 401] width 1389 height 549
click at [1413, 33] on icon "button" at bounding box center [1416, 30] width 11 height 11
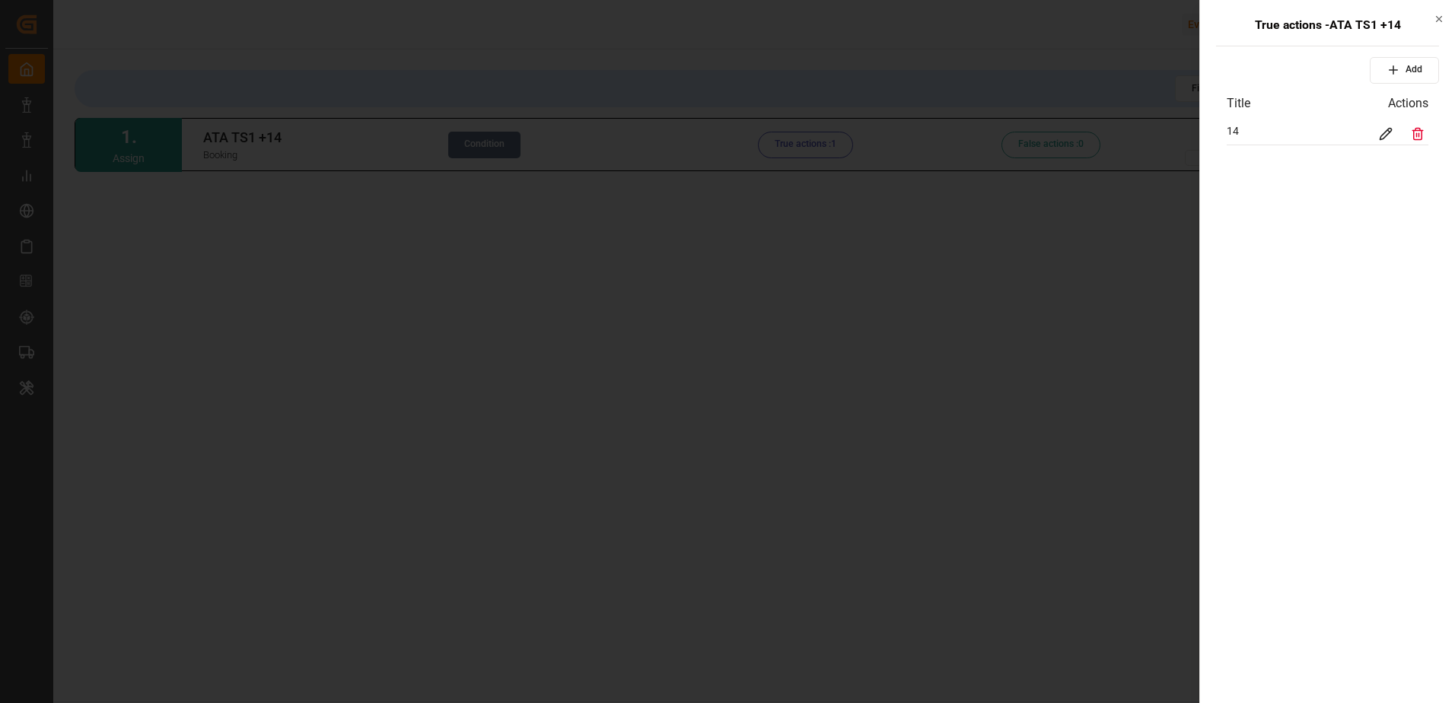
click at [1441, 14] on icon "button" at bounding box center [1439, 19] width 11 height 11
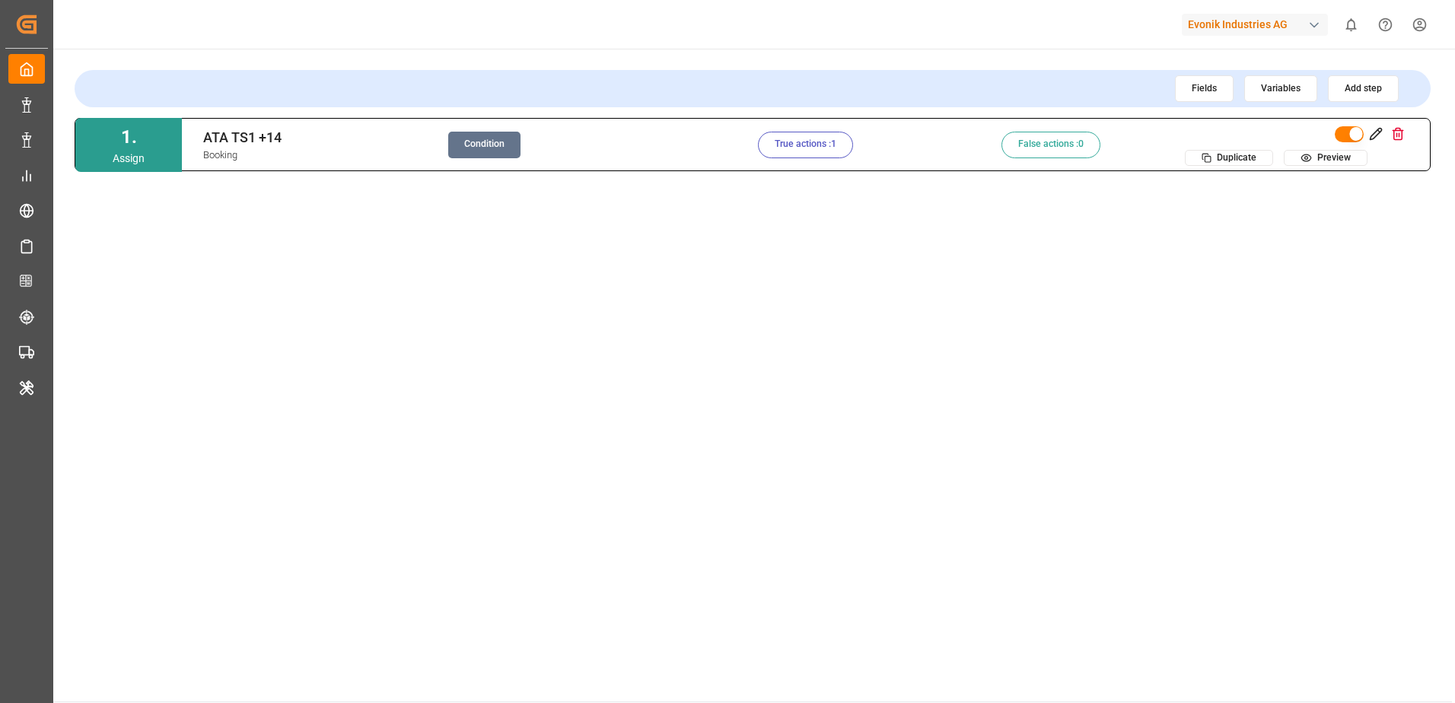
click at [486, 150] on button "Condition" at bounding box center [484, 145] width 72 height 27
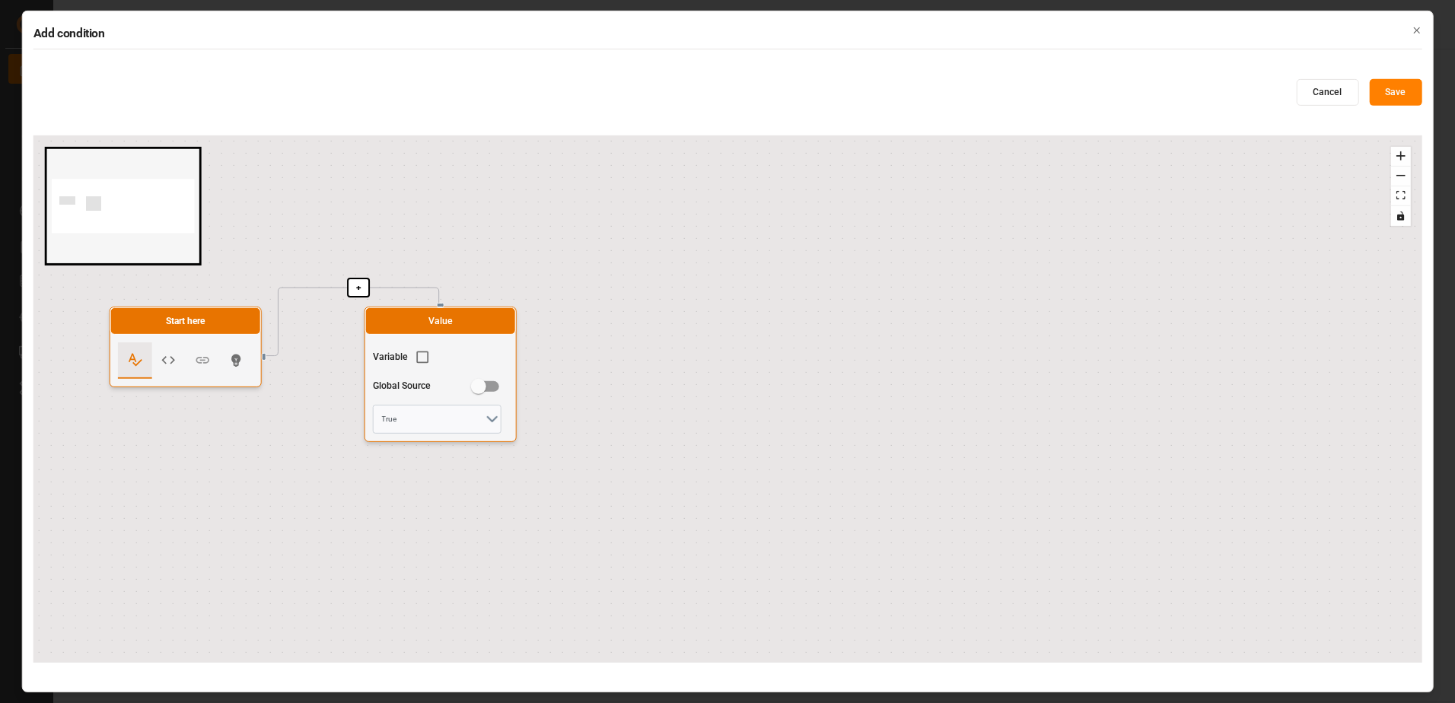
click at [956, 555] on div "+ Start here Value Variable Global Source True" at bounding box center [727, 398] width 1389 height 527
click at [1417, 34] on icon "button" at bounding box center [1416, 30] width 11 height 11
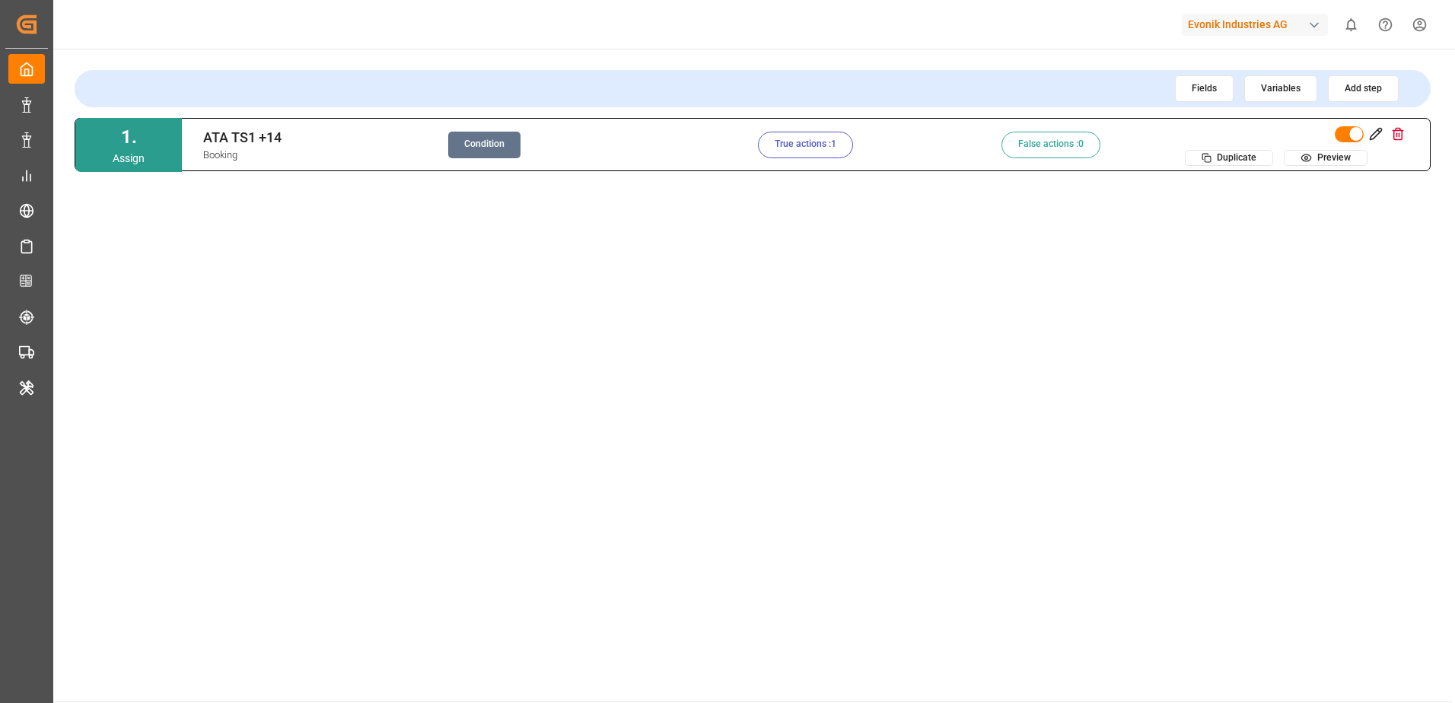
click at [814, 143] on button "True actions : 1" at bounding box center [805, 145] width 95 height 27
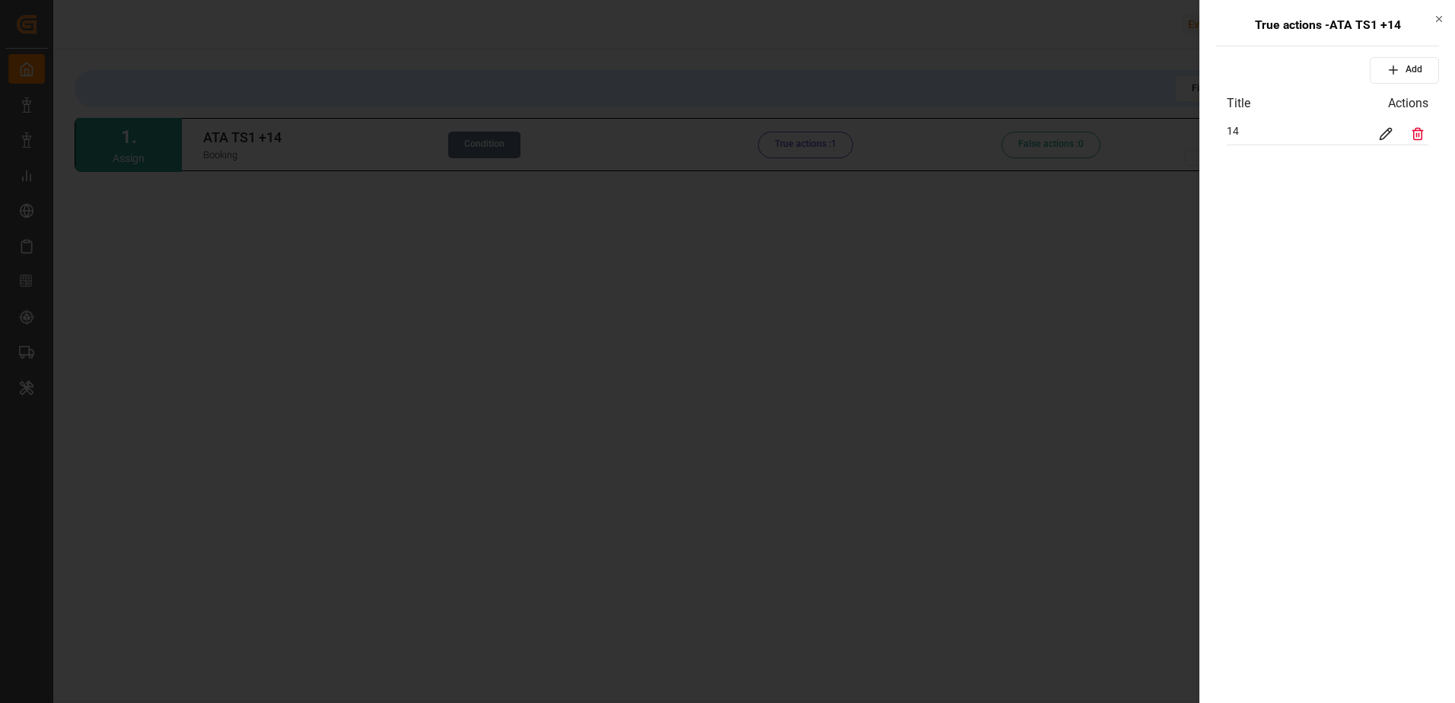
click at [1379, 136] on icon at bounding box center [1386, 134] width 14 height 14
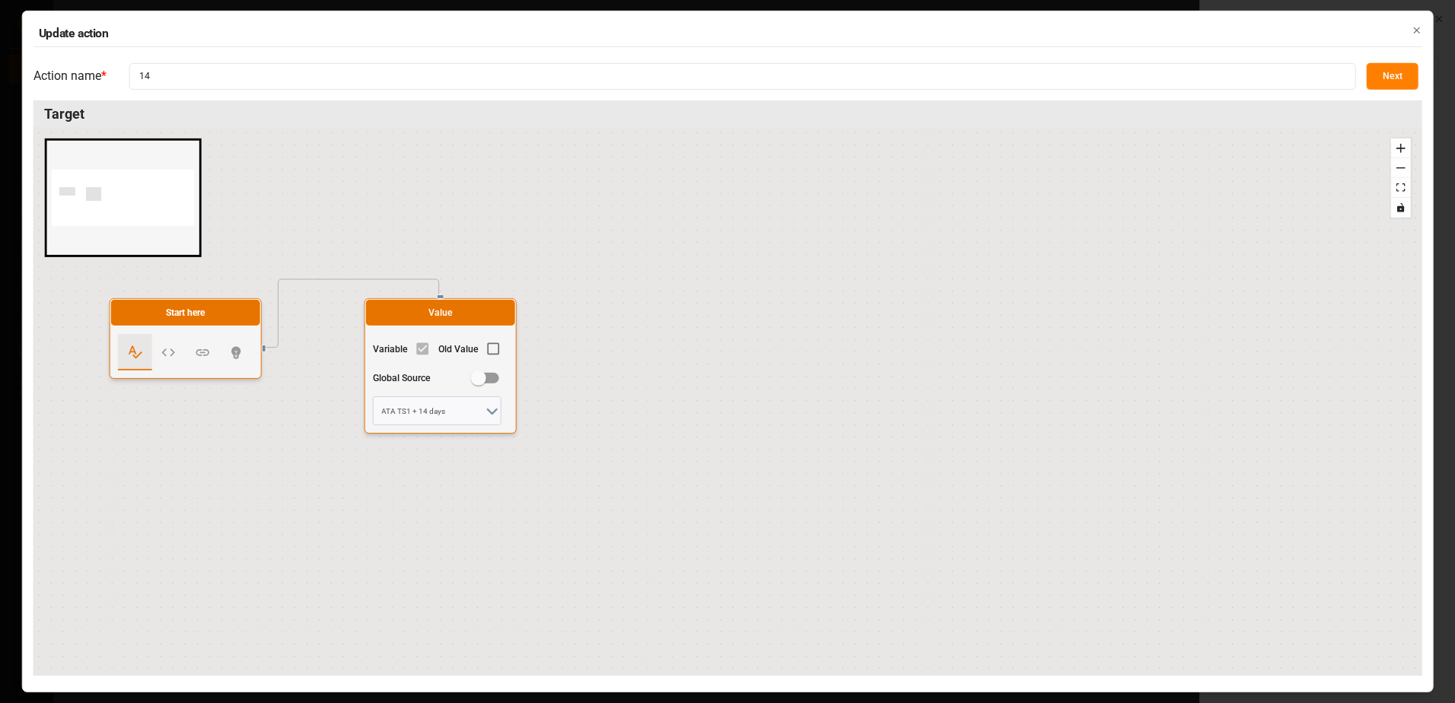
click at [1392, 72] on button "Next" at bounding box center [1393, 76] width 52 height 27
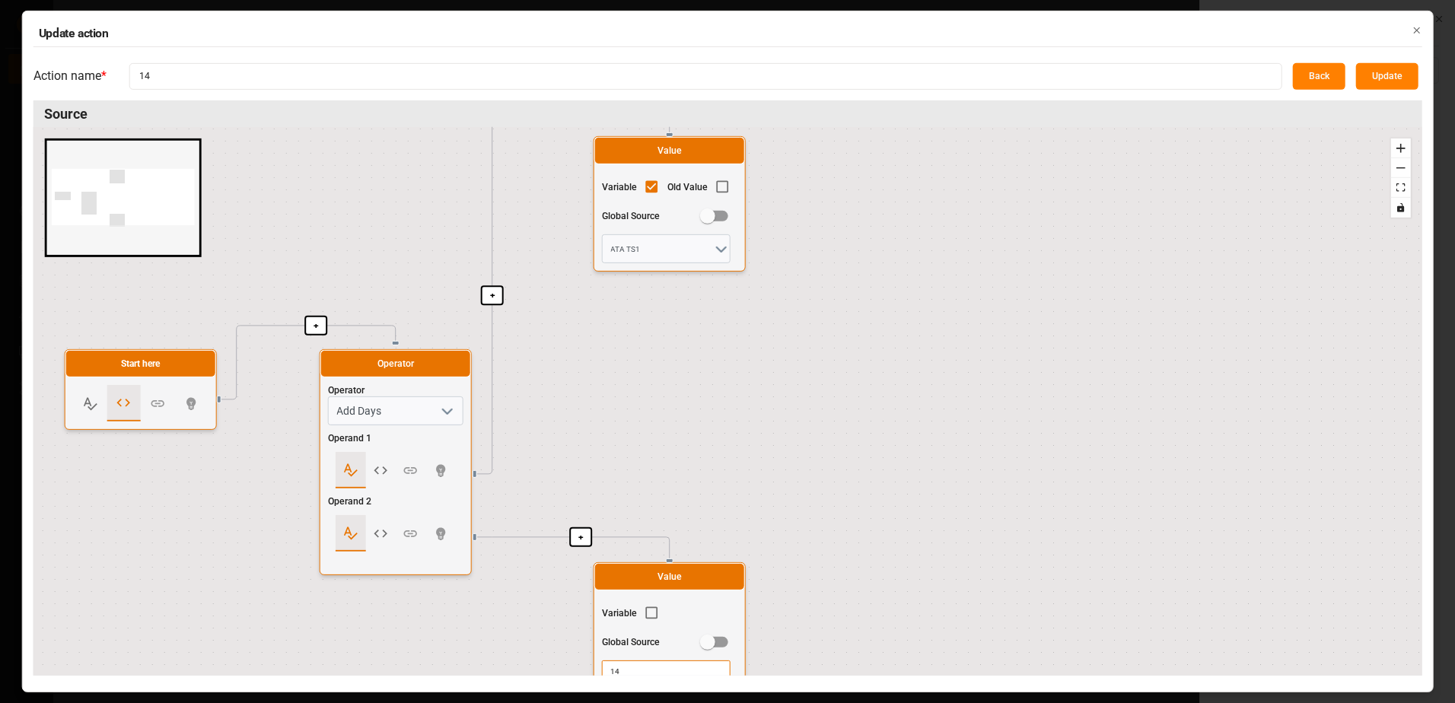
drag, startPoint x: 942, startPoint y: 505, endPoint x: 896, endPoint y: 343, distance: 168.4
click at [896, 343] on div "+ + + Start here Operator Operator Add Days Operand 1 Operand 2 Value Variable …" at bounding box center [727, 401] width 1389 height 549
click at [1321, 76] on button "Back" at bounding box center [1319, 76] width 53 height 27
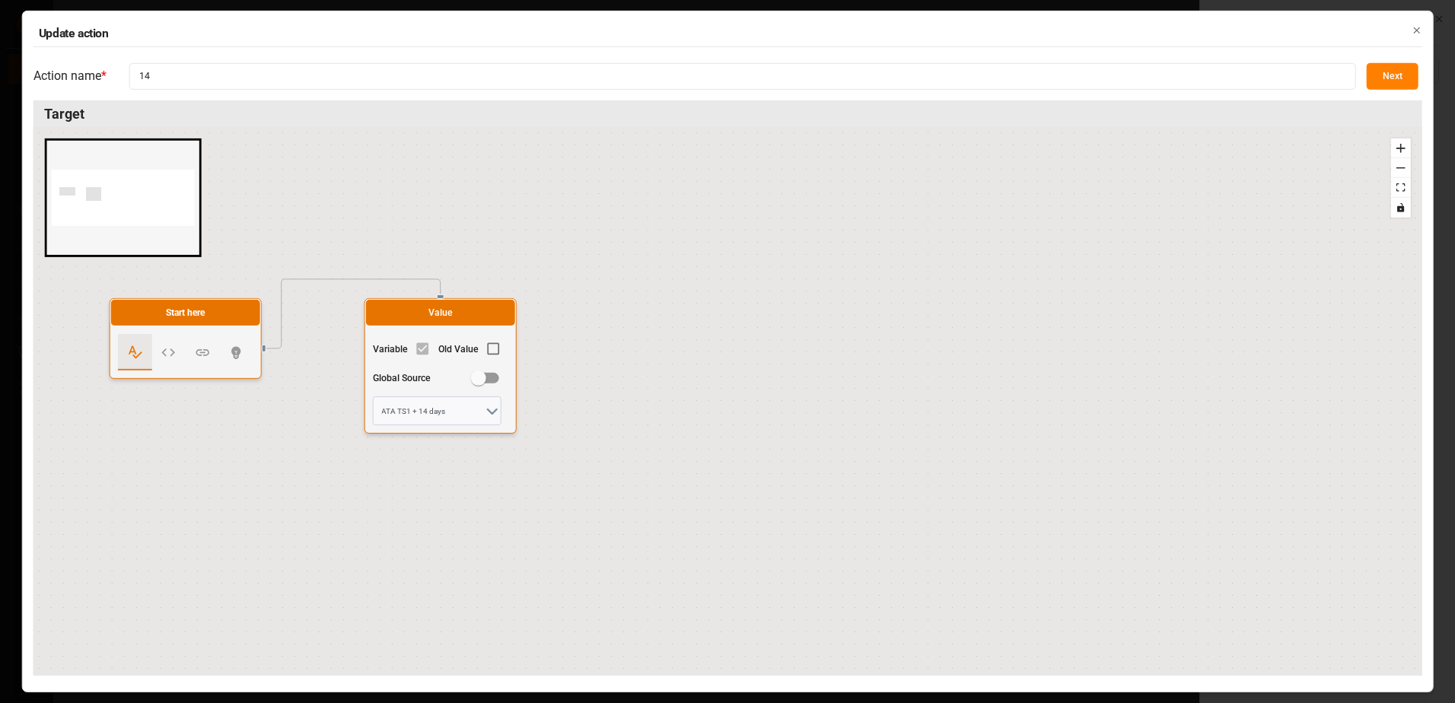
click at [1419, 30] on icon "button" at bounding box center [1416, 30] width 11 height 11
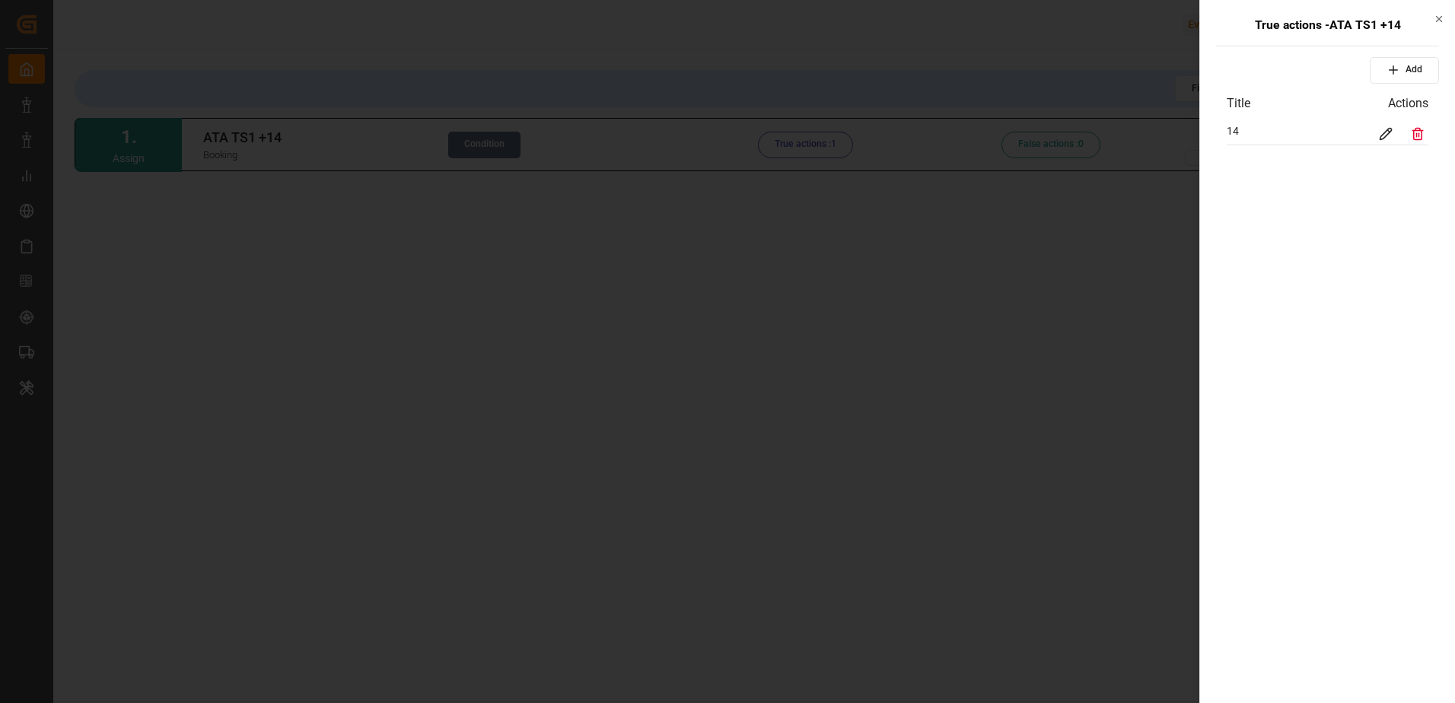
click at [1438, 19] on icon "button" at bounding box center [1439, 19] width 11 height 11
